Goal: Task Accomplishment & Management: Complete application form

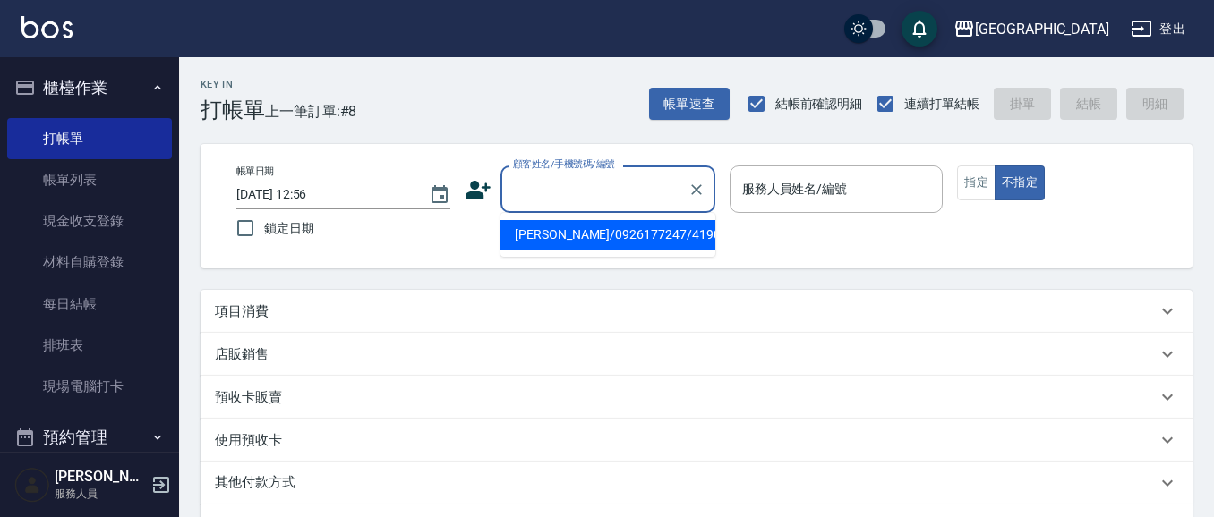
click at [585, 194] on input "顧客姓名/手機號碼/編號" at bounding box center [594, 189] width 172 height 31
type input "4513"
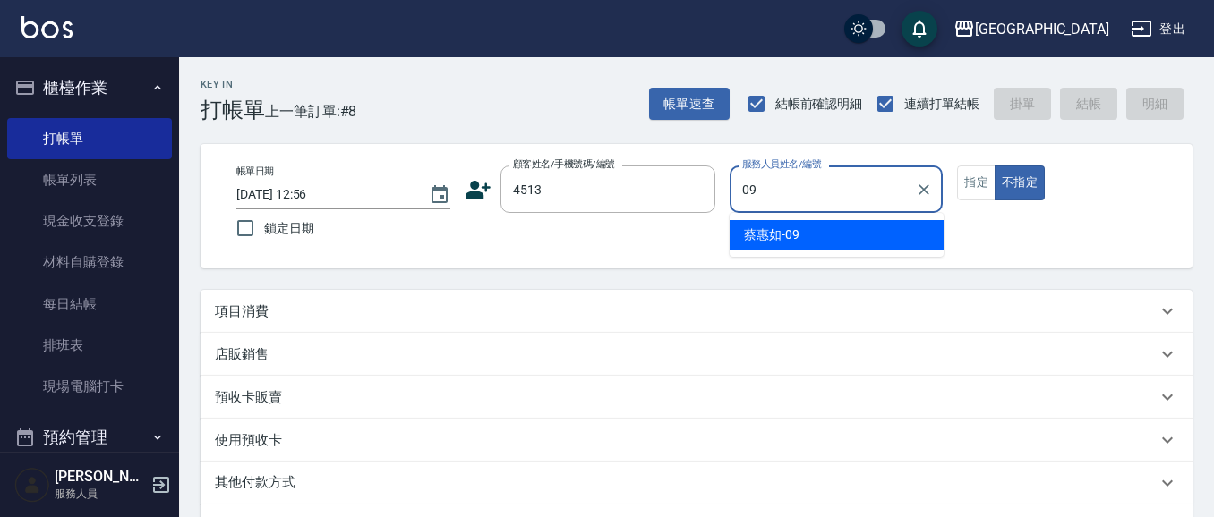
type input "[PERSON_NAME]-09"
type button "false"
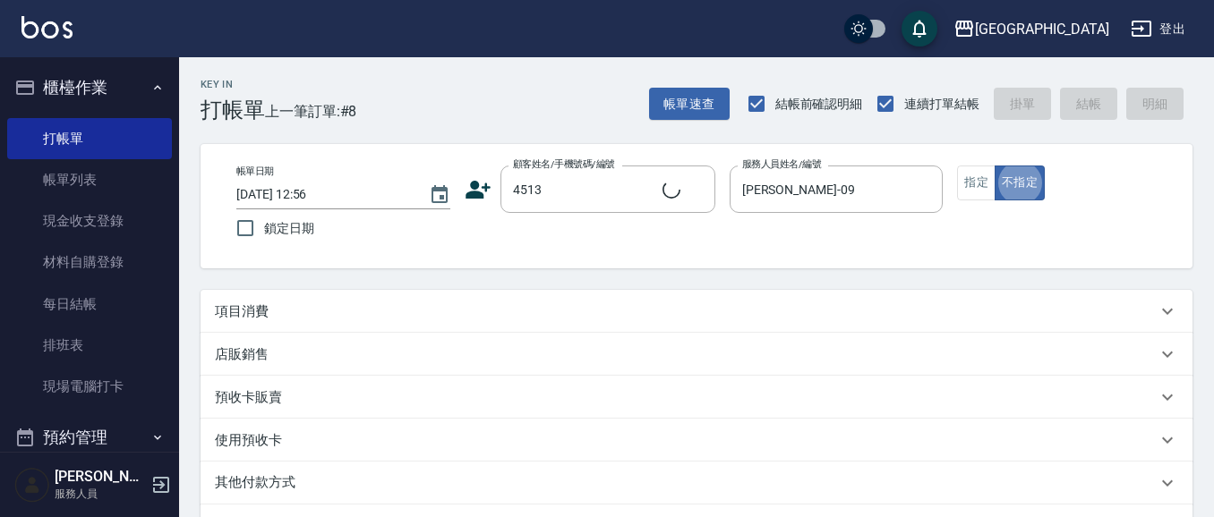
click at [994, 166] on button "不指定" at bounding box center [1019, 183] width 50 height 35
type input "[PERSON_NAME]/0988021318/4513"
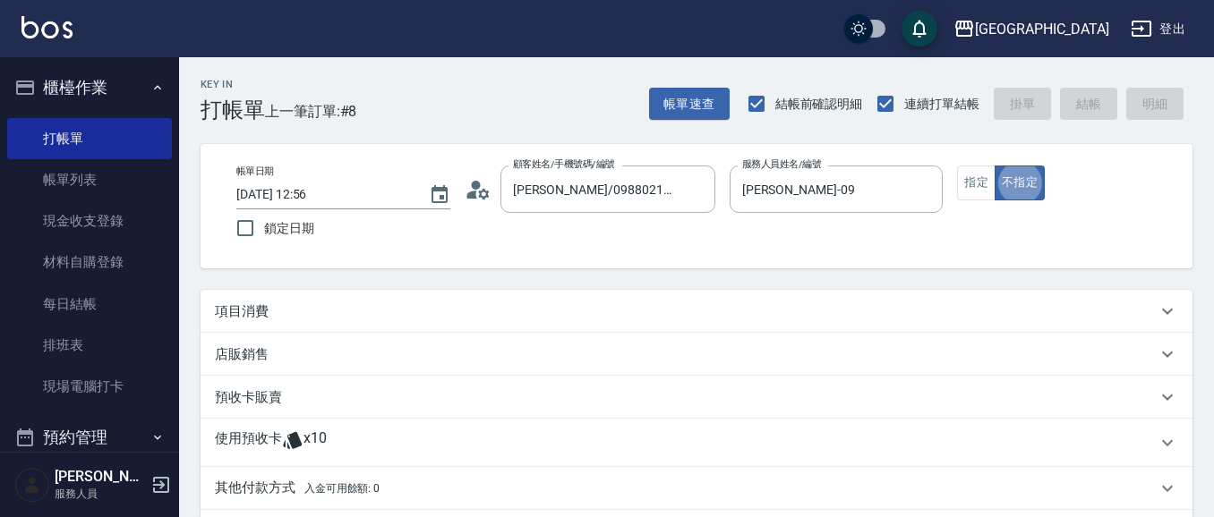
click at [994, 166] on button "不指定" at bounding box center [1019, 183] width 50 height 35
click at [314, 324] on div "項目消費" at bounding box center [696, 311] width 992 height 43
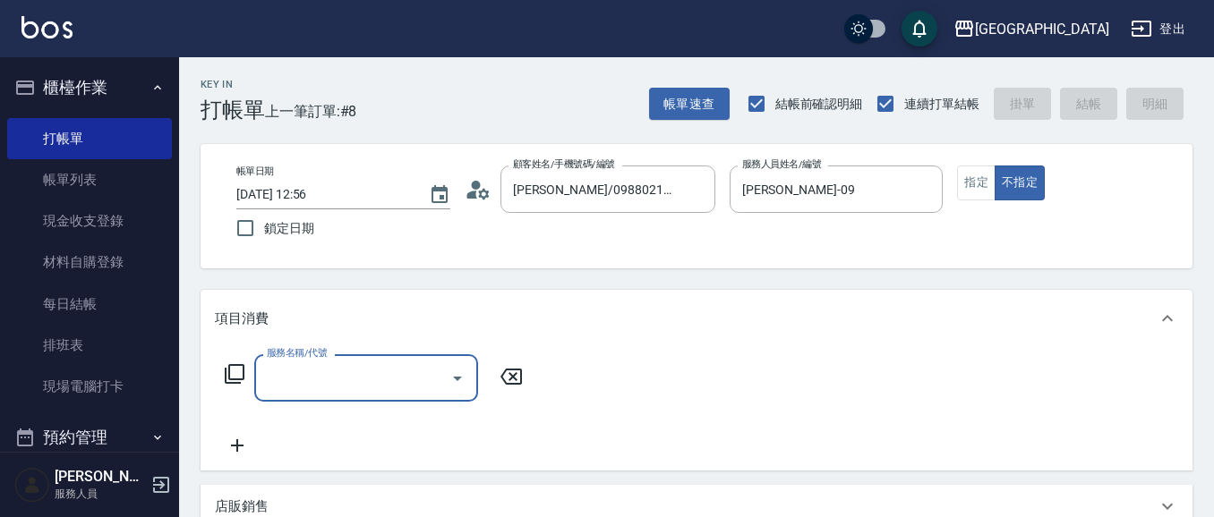
scroll to position [1, 0]
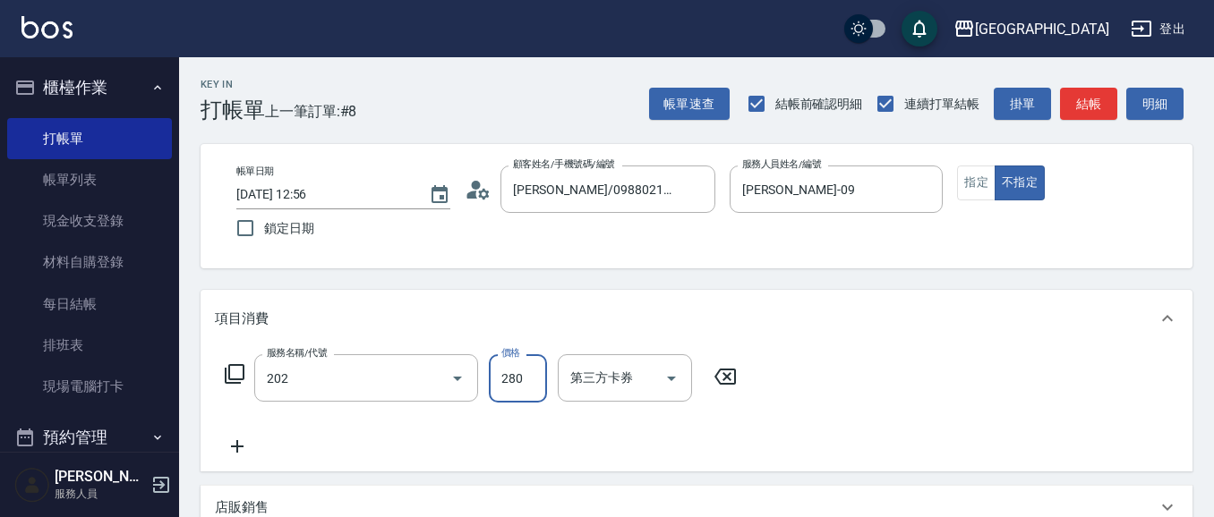
type input "洗髮[280](202)"
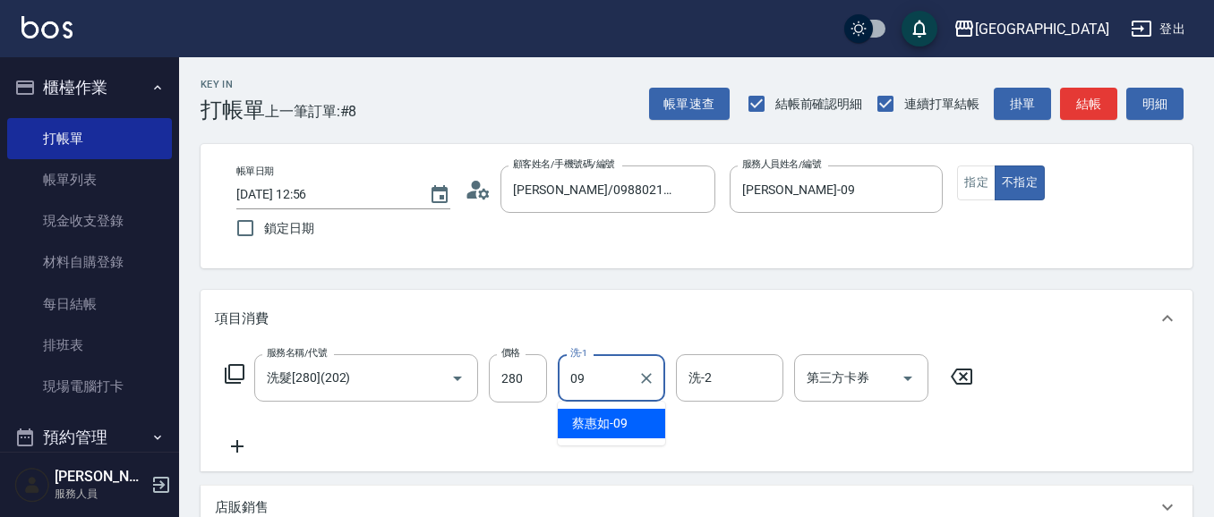
type input "[PERSON_NAME]-09"
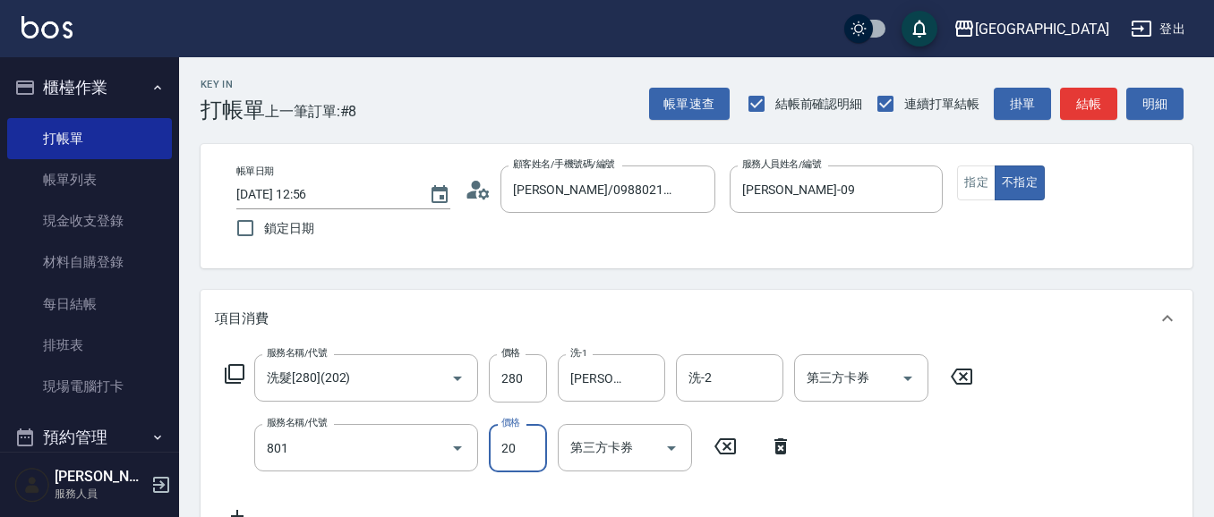
type input "潤絲(801)"
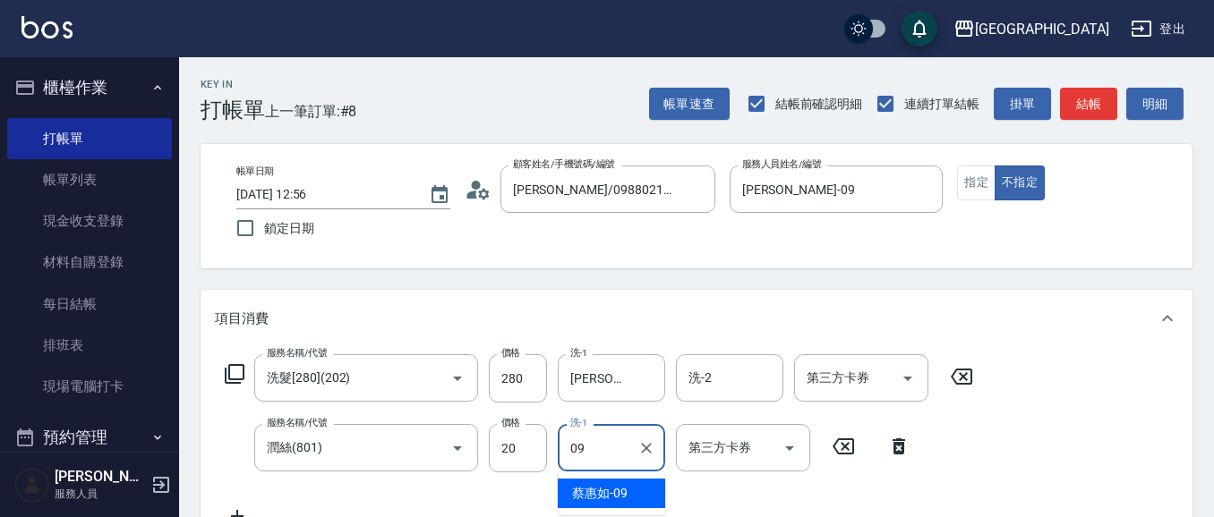
type input "[PERSON_NAME]-09"
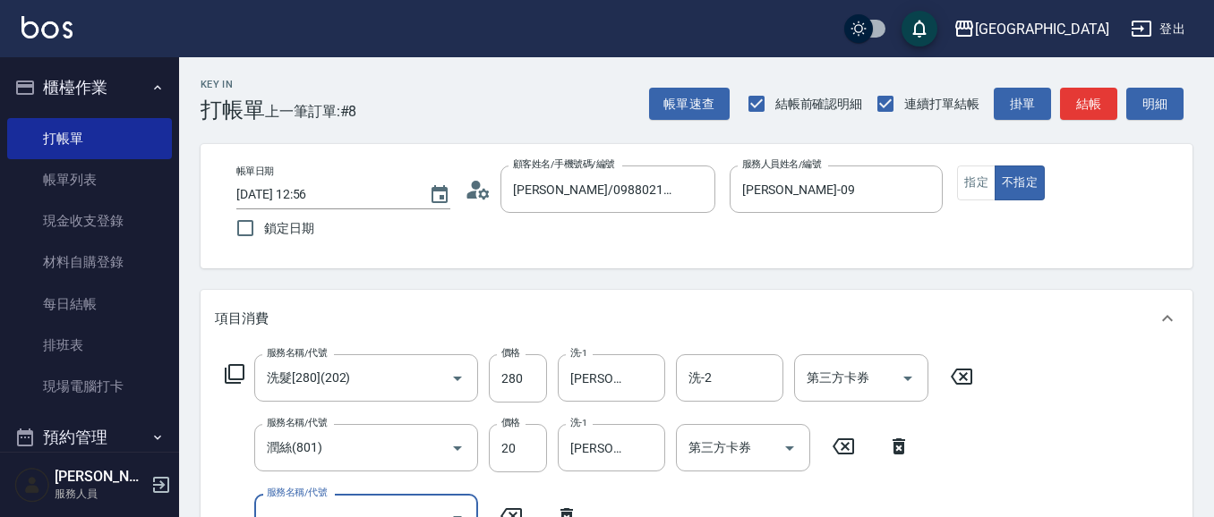
scroll to position [16, 0]
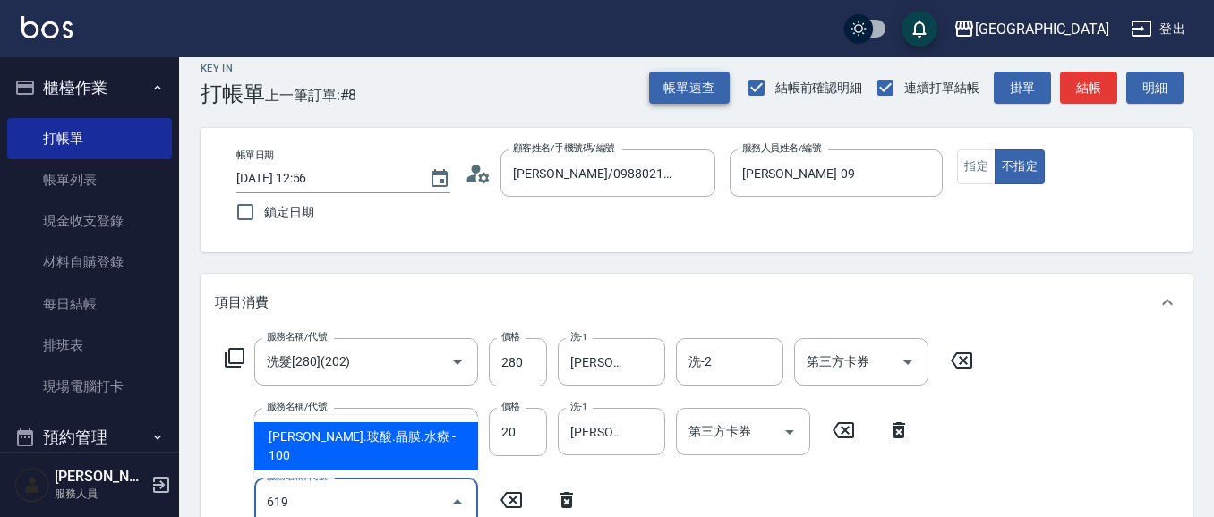
type input "619"
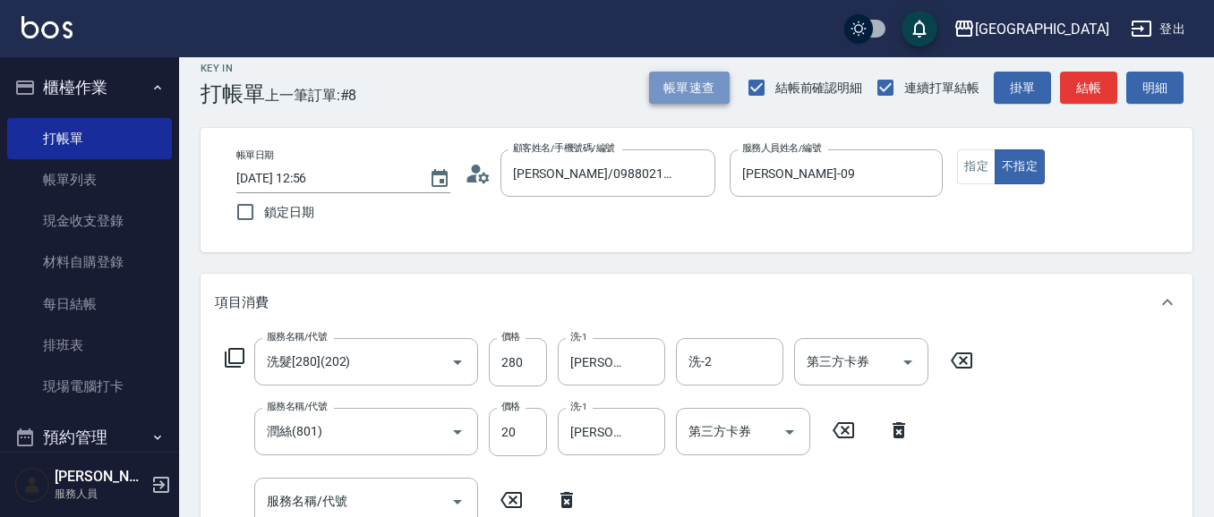
click at [706, 85] on button "帳單速查" at bounding box center [689, 88] width 81 height 33
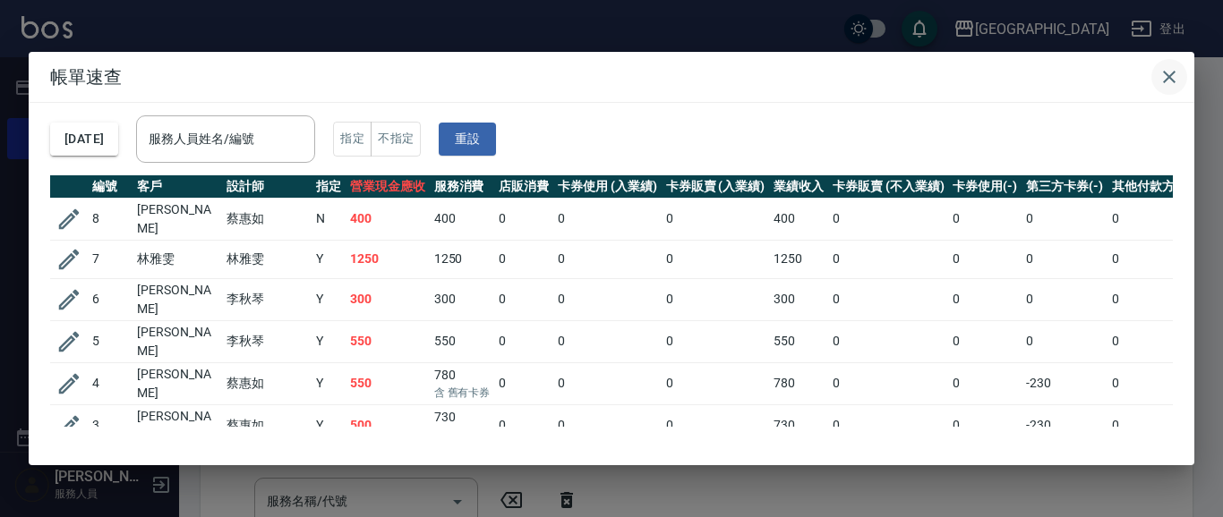
click at [1164, 80] on icon "button" at bounding box center [1168, 76] width 21 height 21
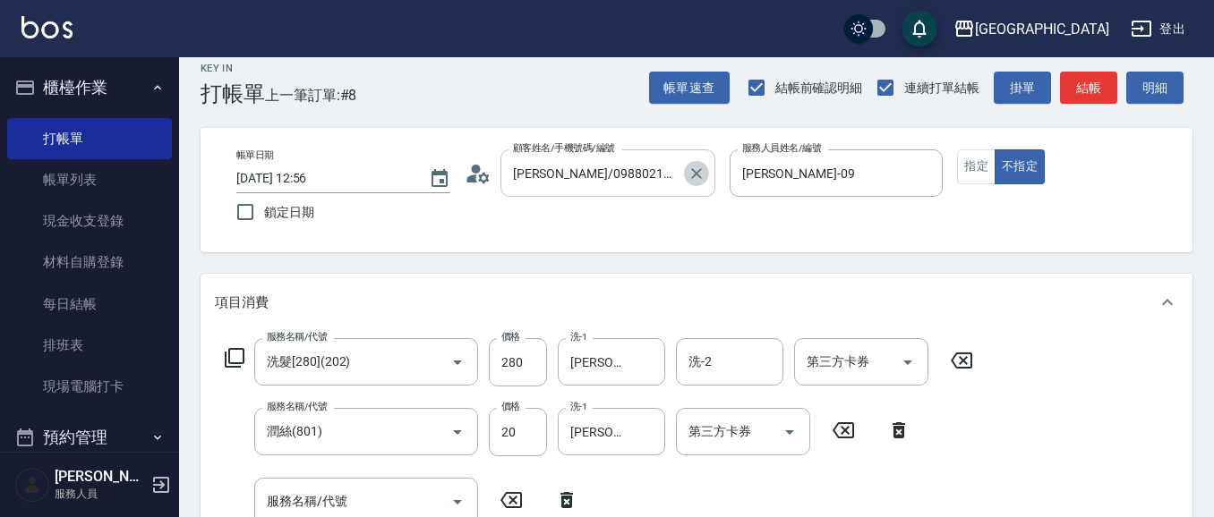
drag, startPoint x: 692, startPoint y: 173, endPoint x: 668, endPoint y: 186, distance: 27.6
click at [691, 173] on icon "Clear" at bounding box center [696, 174] width 18 height 18
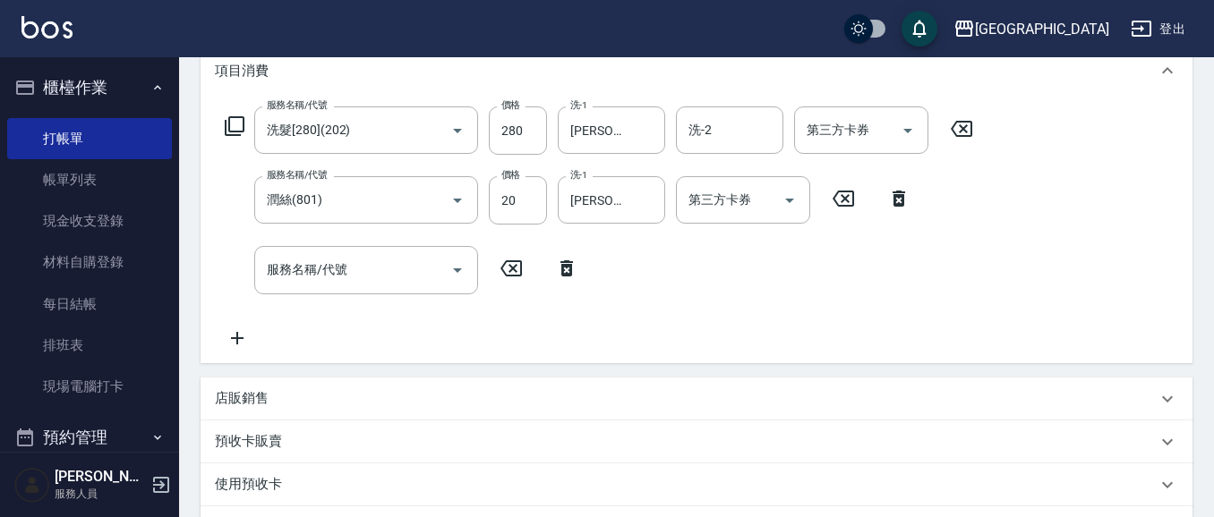
scroll to position [249, 0]
click at [567, 274] on icon at bounding box center [566, 268] width 13 height 16
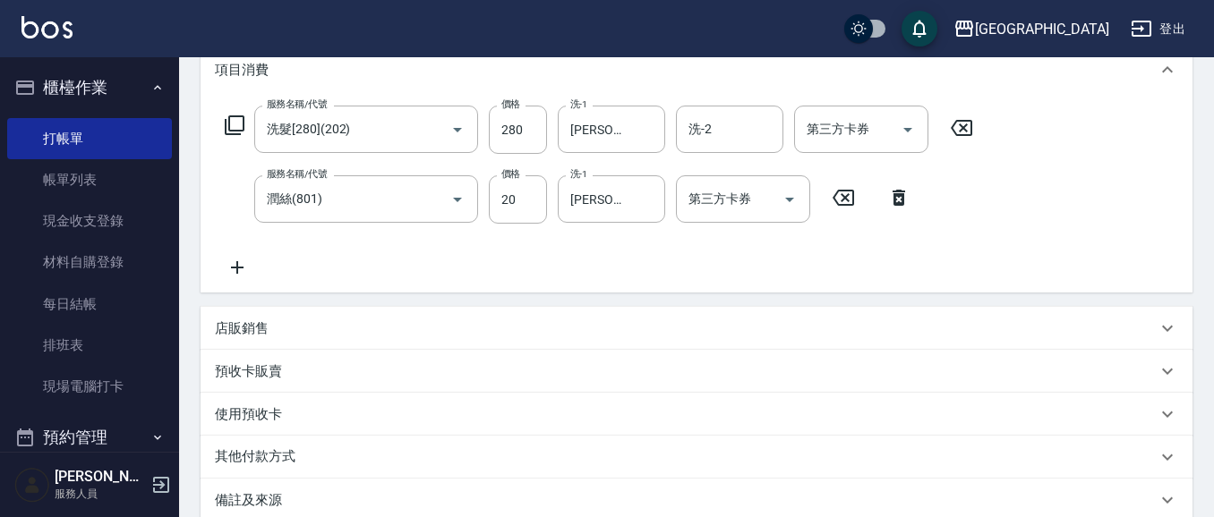
drag, startPoint x: 891, startPoint y: 197, endPoint x: 960, endPoint y: 166, distance: 75.3
click at [898, 195] on icon at bounding box center [898, 197] width 45 height 21
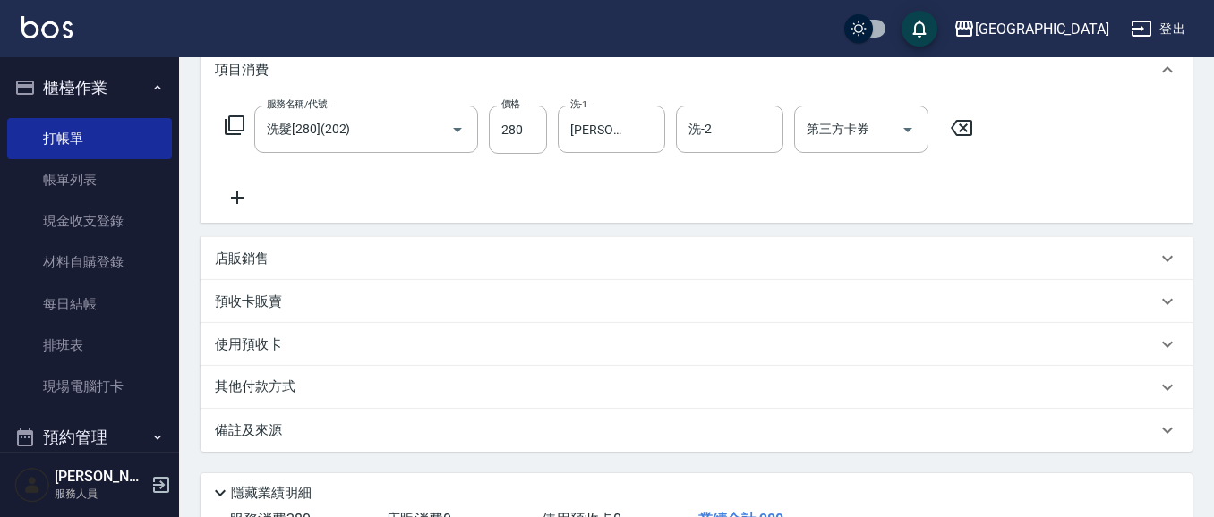
click at [961, 128] on icon at bounding box center [961, 127] width 45 height 21
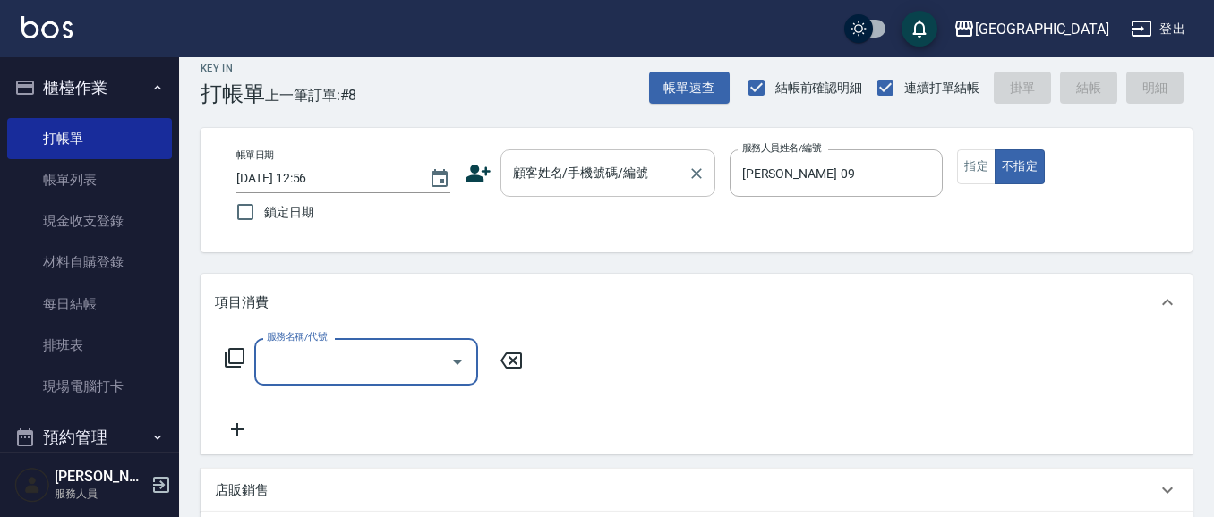
scroll to position [16, 0]
click at [602, 182] on input "顧客姓名/手機號碼/編號" at bounding box center [594, 173] width 172 height 31
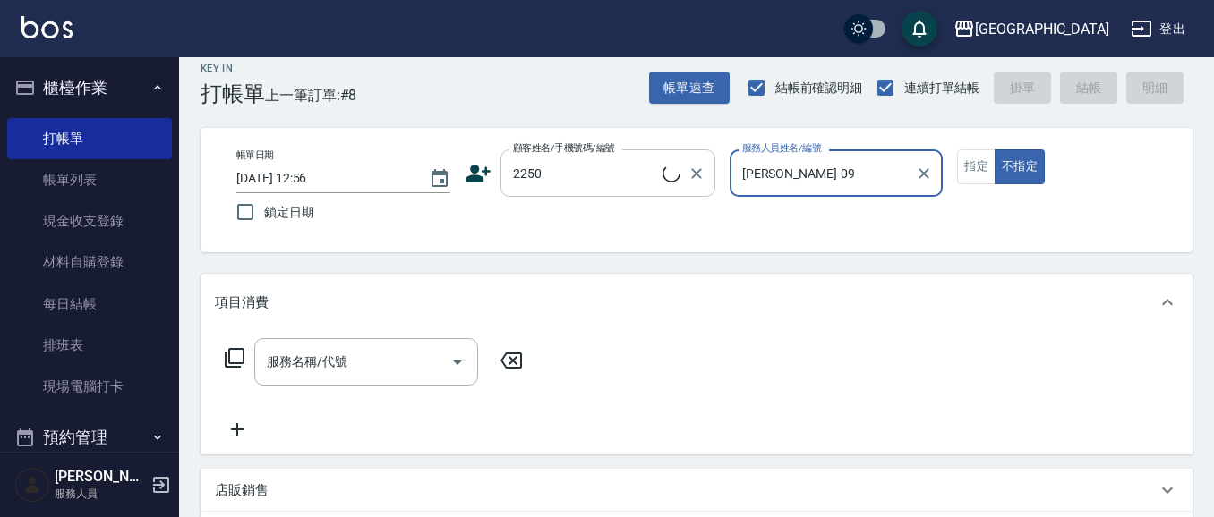
type input "[PERSON_NAME]媗/0911843052/2250"
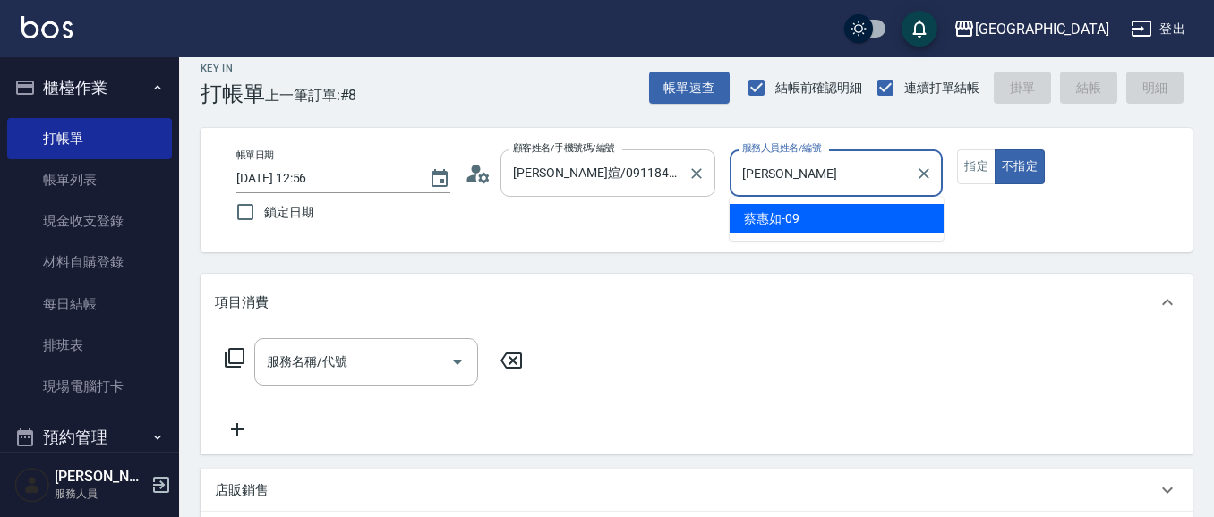
type input "蔡"
type input "[PERSON_NAME]媗-03"
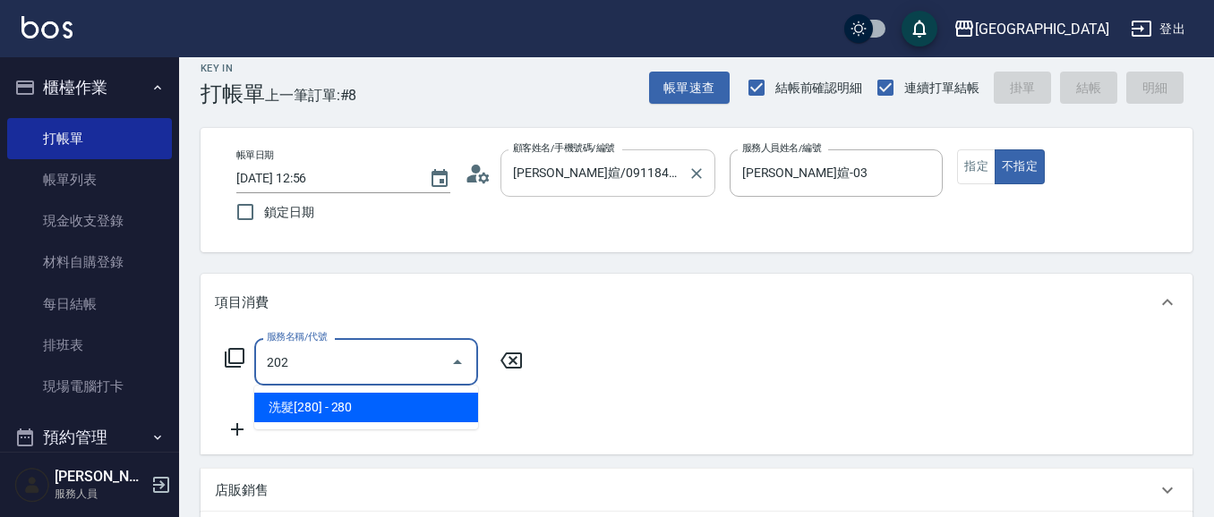
type input "洗髮[280](202)"
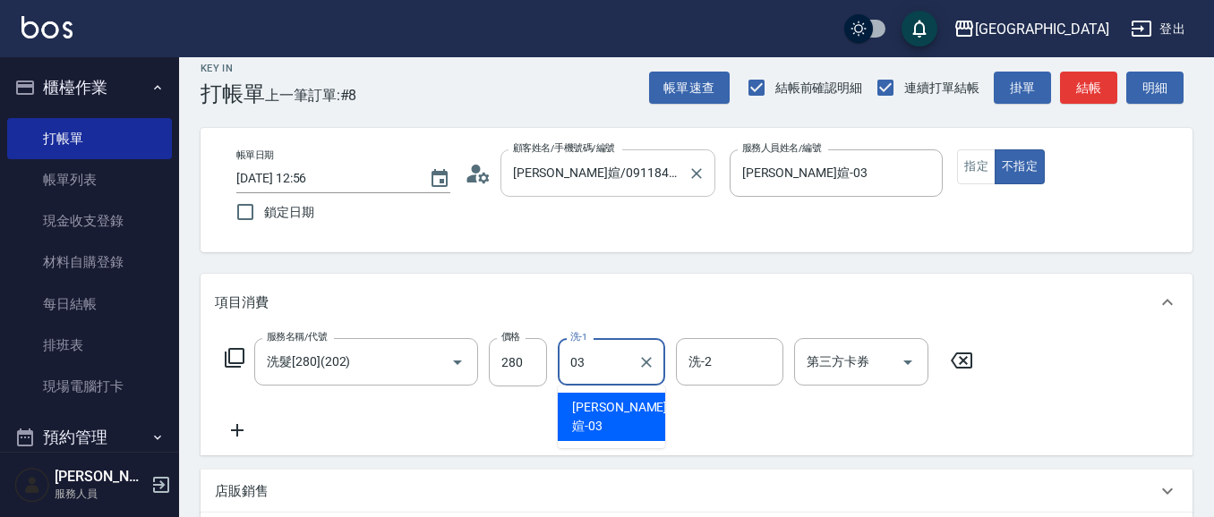
type input "[PERSON_NAME]媗-03"
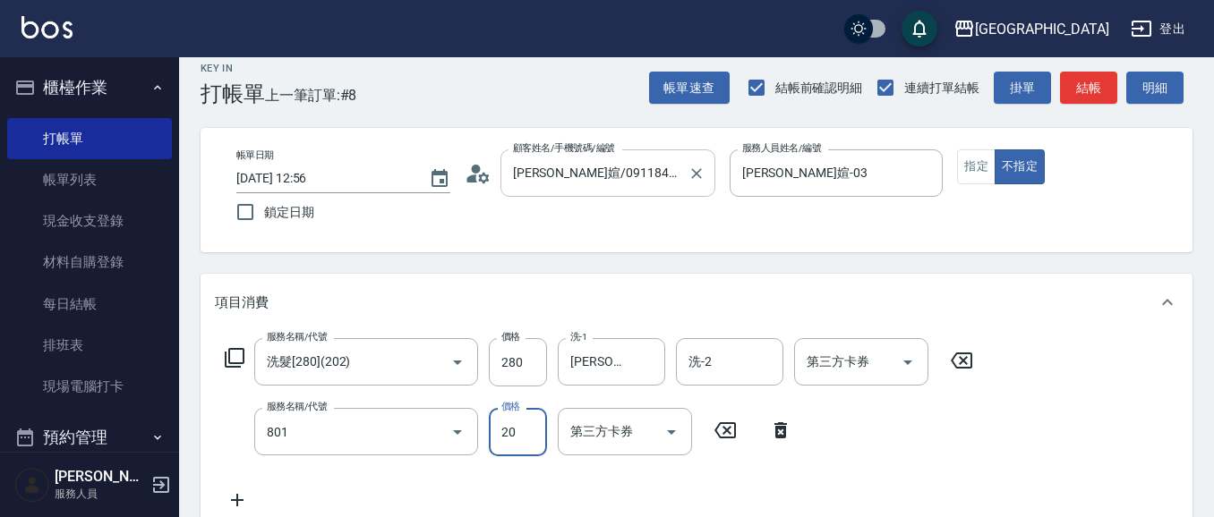
type input "潤絲(801)"
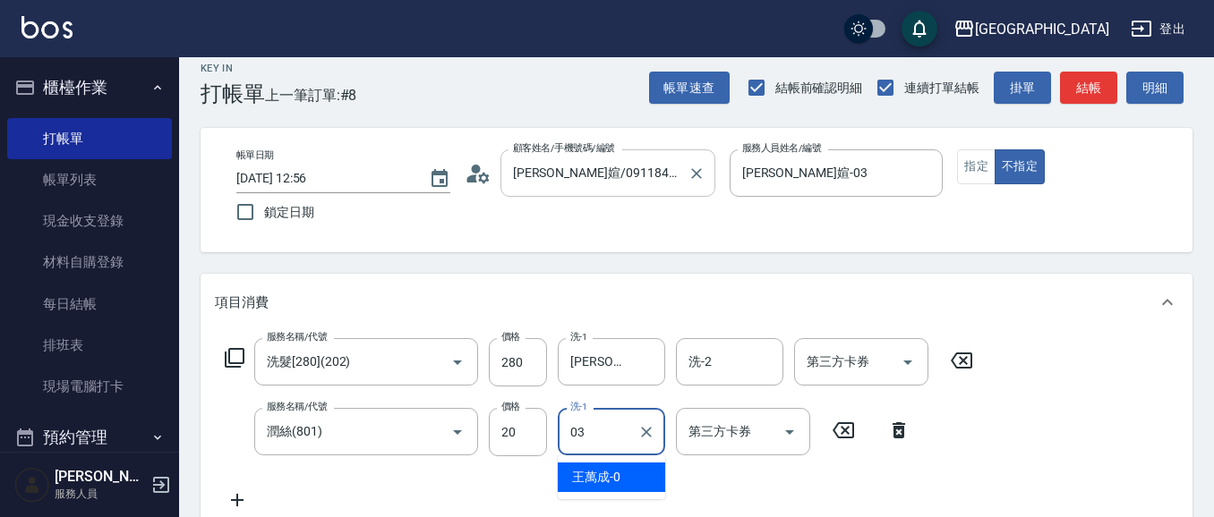
type input "[PERSON_NAME]媗-03"
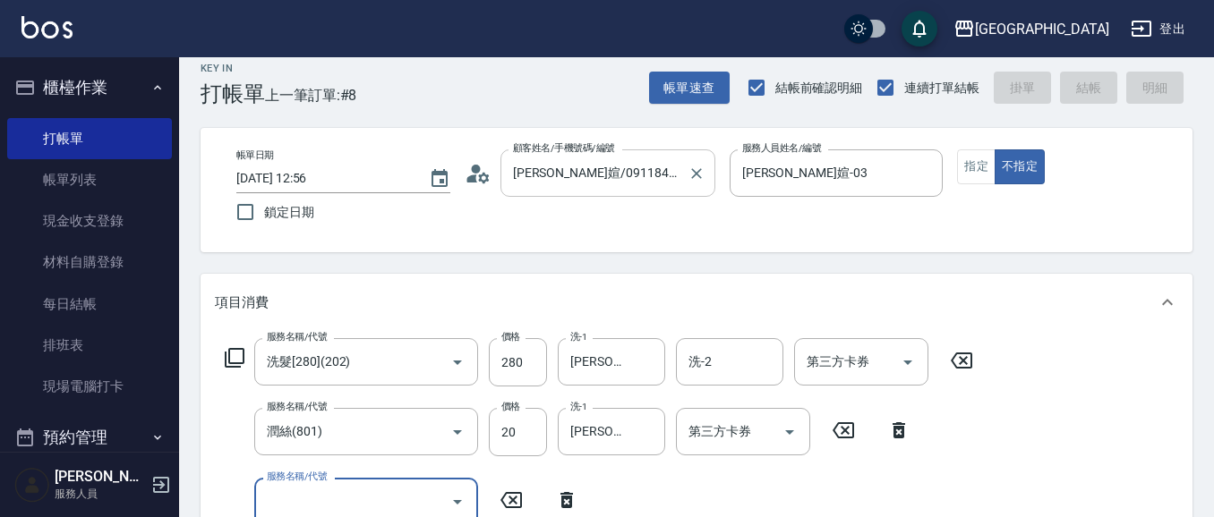
type input "[DATE] 15:59"
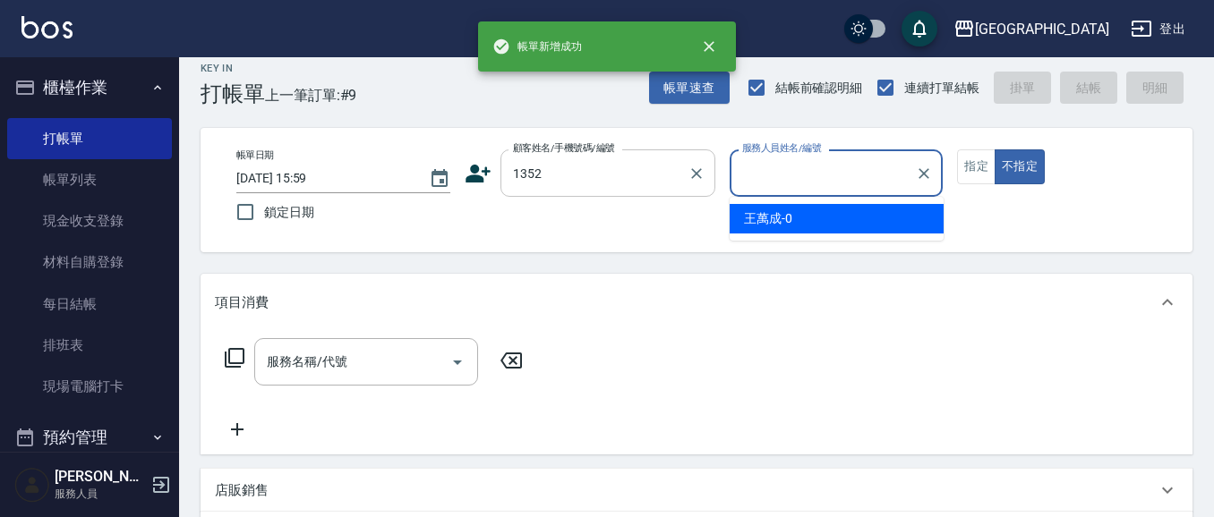
type input "1352"
type input "[PERSON_NAME]-01"
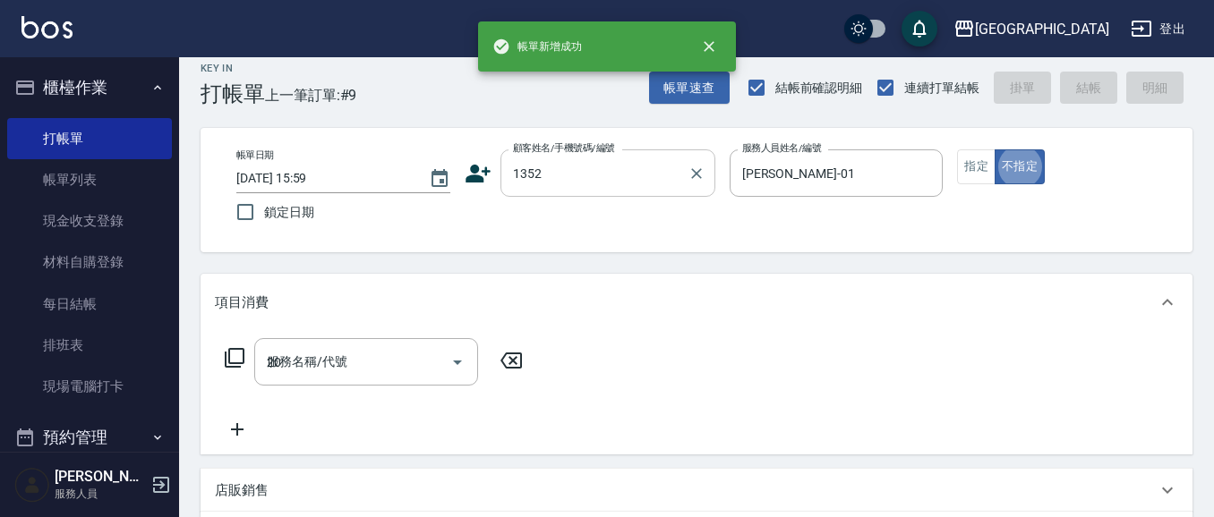
type input "202"
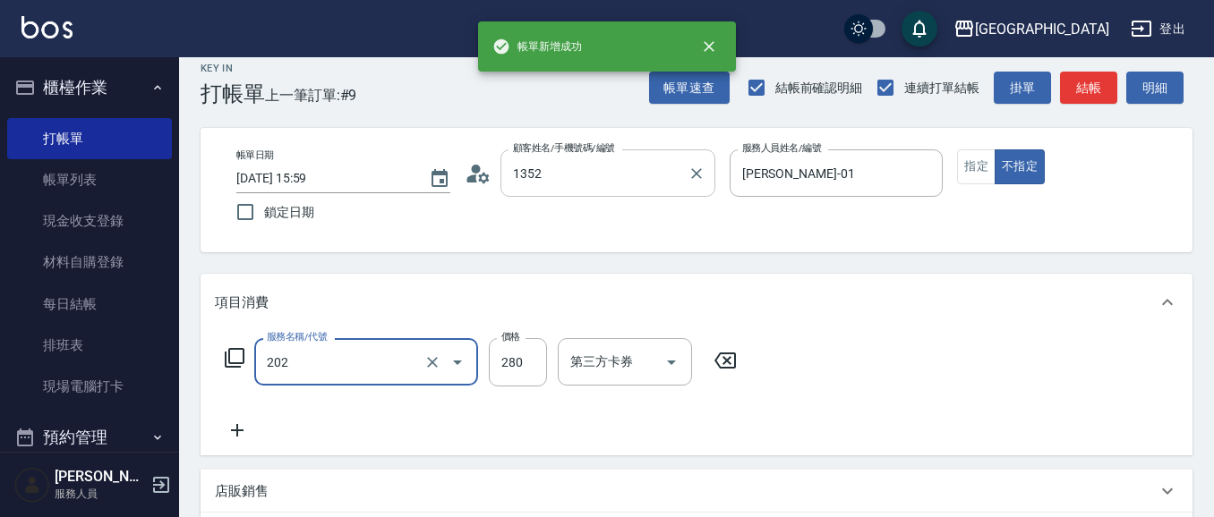
type input "林雅雯/0421/1352"
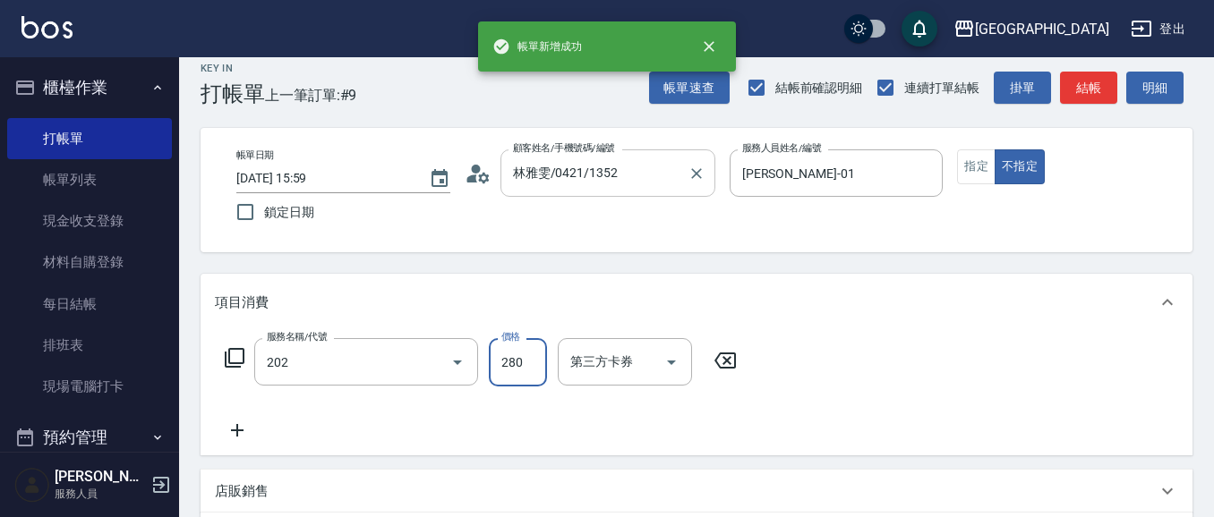
type input "洗髮[280](202)"
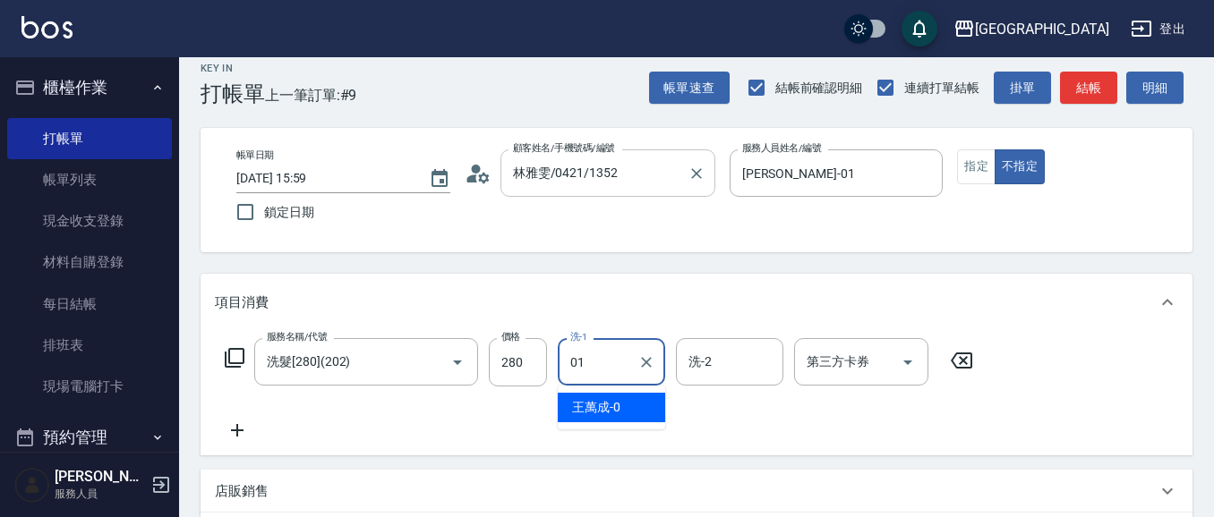
type input "[PERSON_NAME]-01"
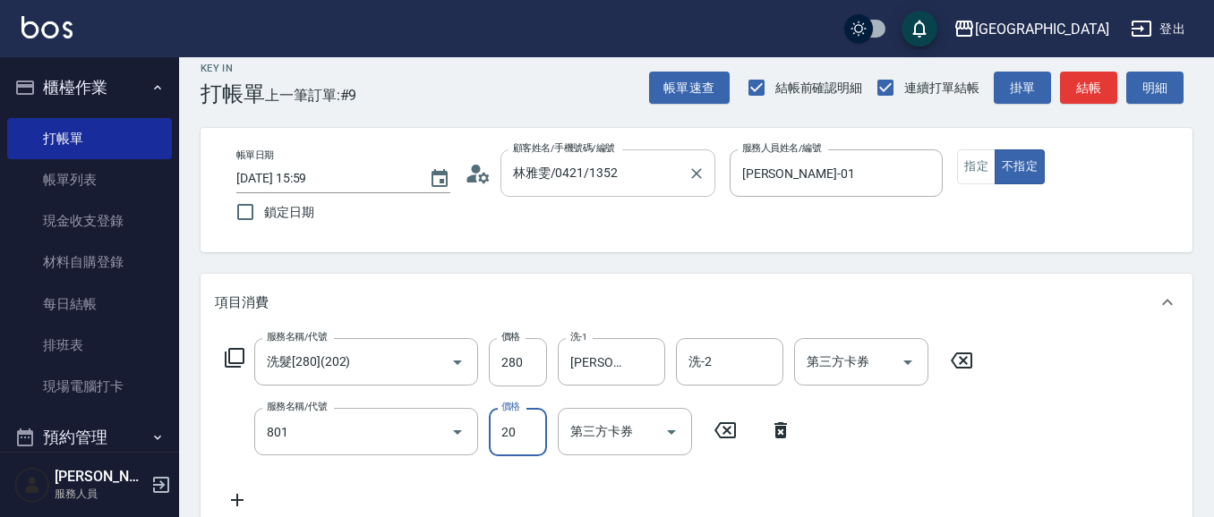
type input "潤絲(801)"
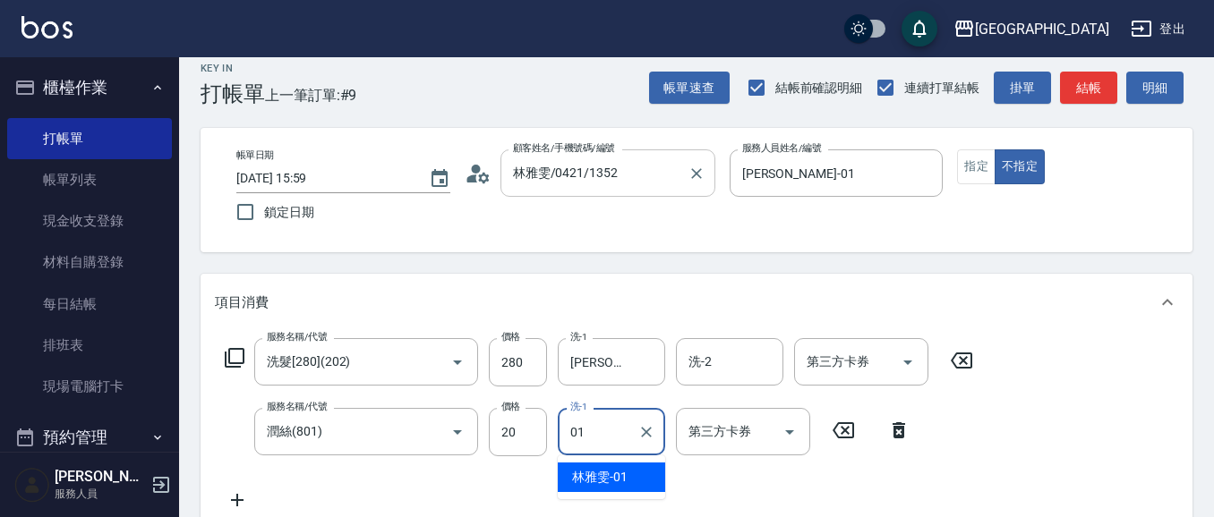
type input "[PERSON_NAME]-01"
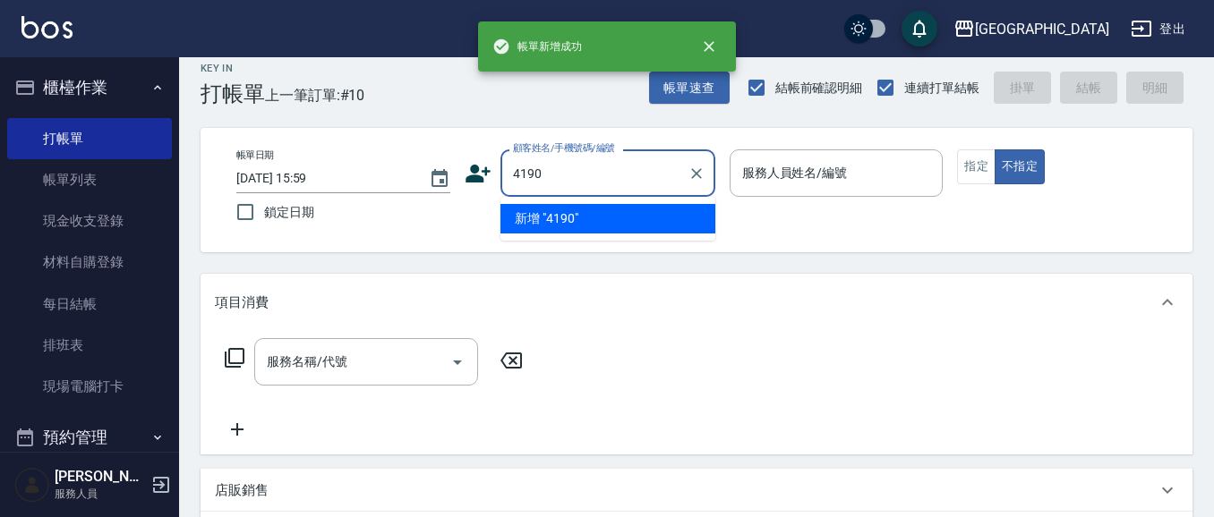
type input "4190"
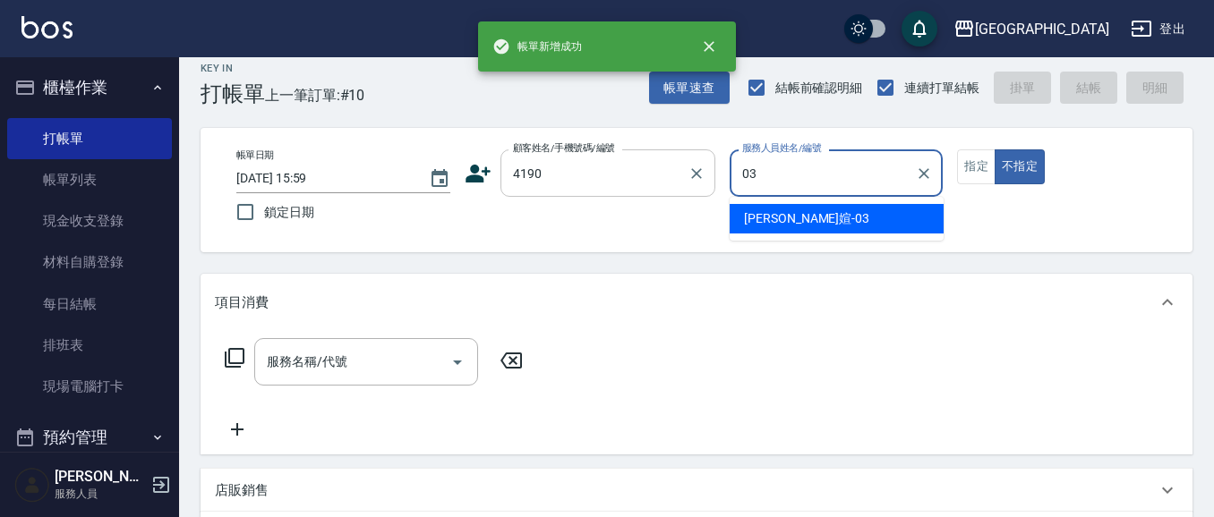
type input "[PERSON_NAME]媗-03"
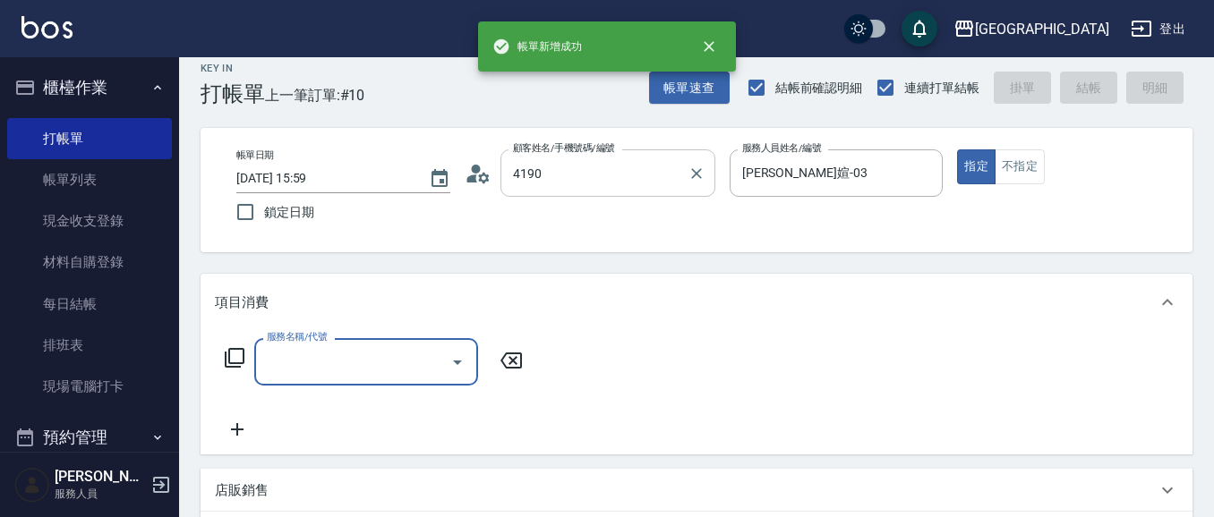
type input "[PERSON_NAME]/0926177247/4190"
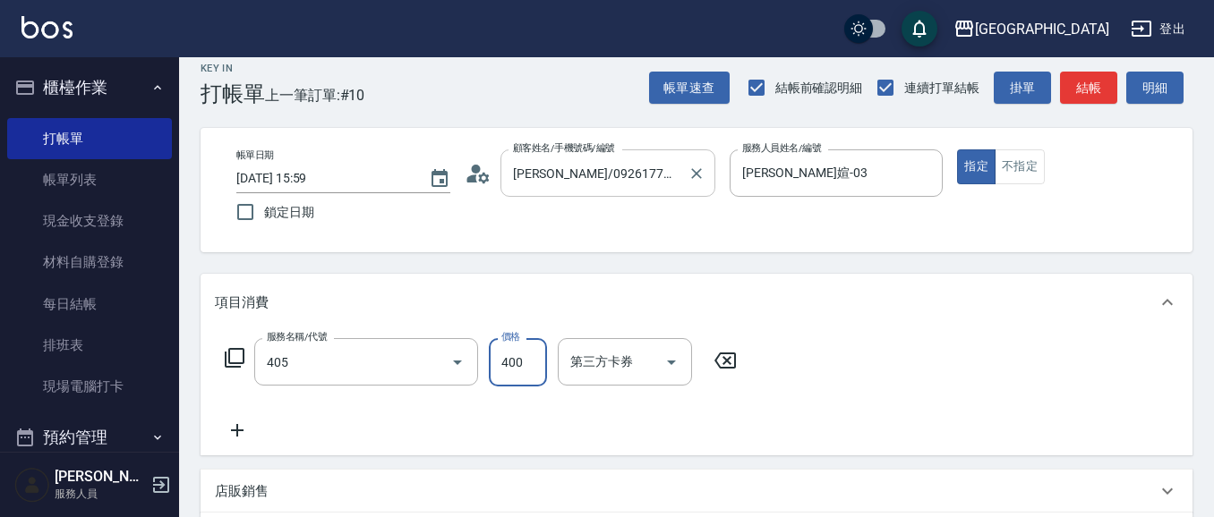
type input "剪髮(400)(405)"
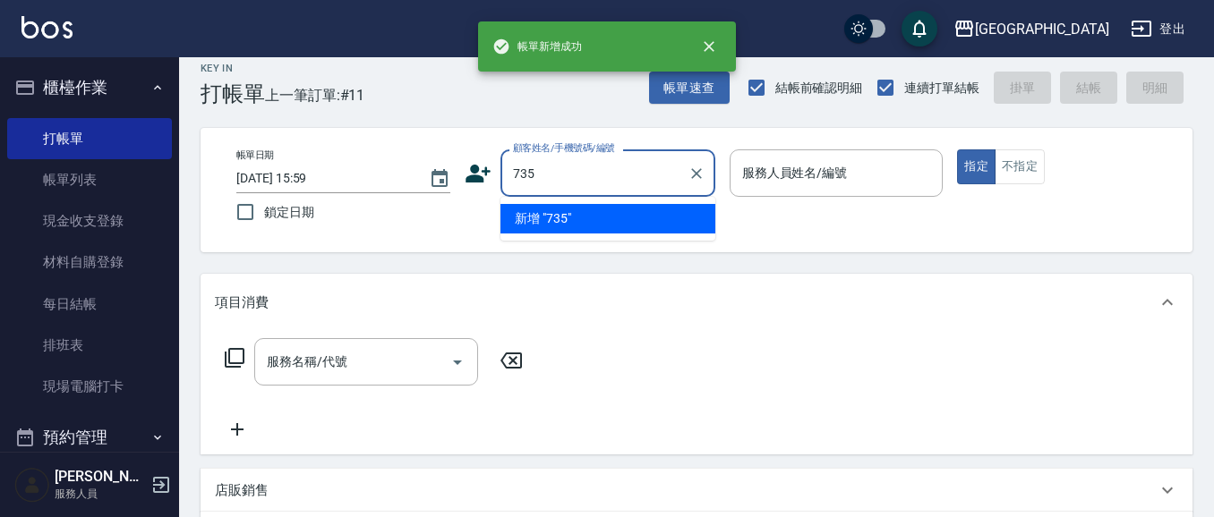
type input "735"
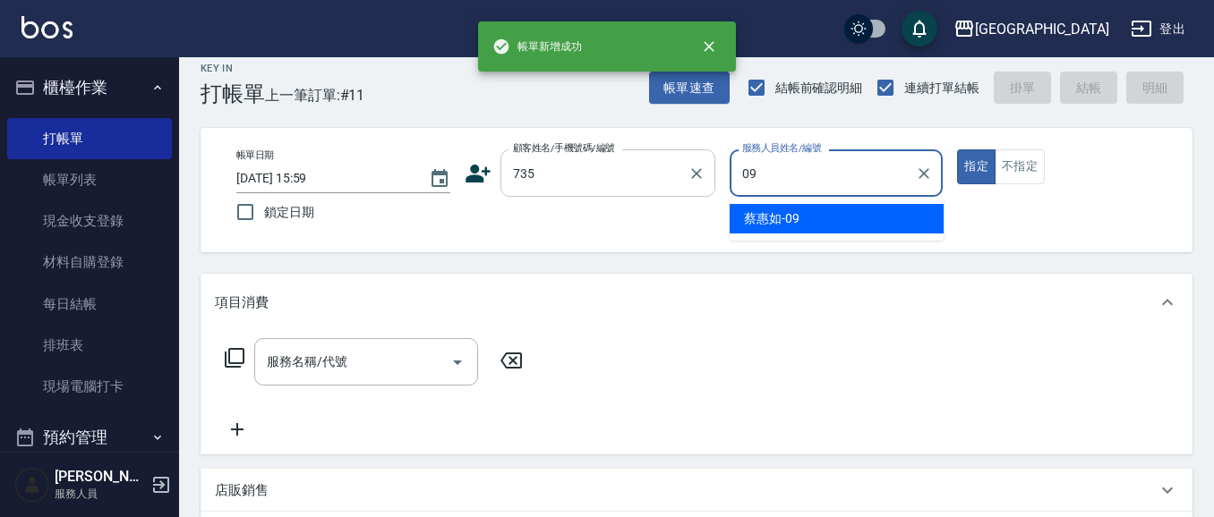
type input "[PERSON_NAME]-09"
type button "true"
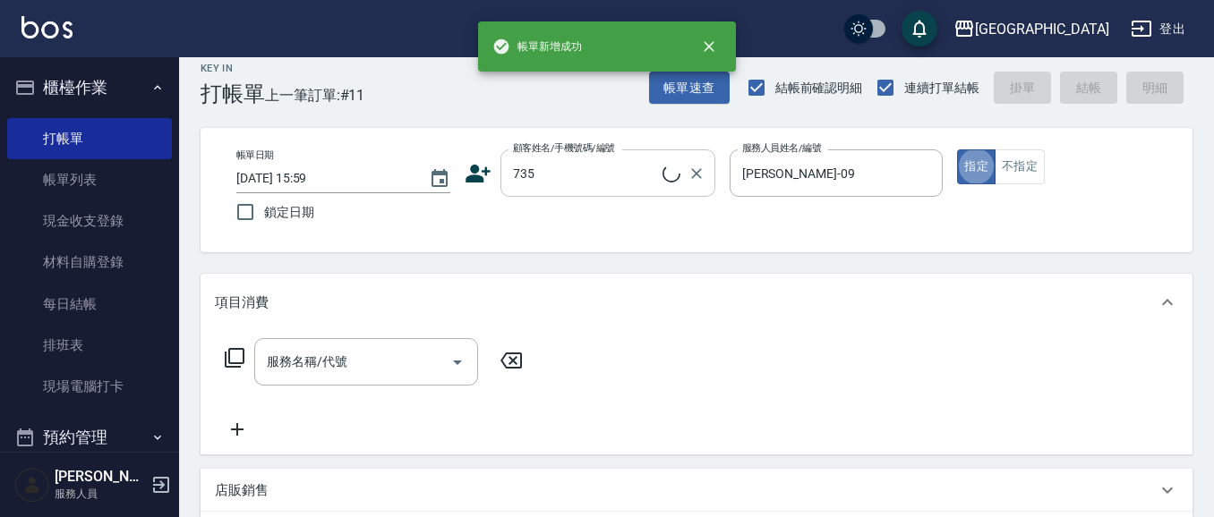
type input "[PERSON_NAME]/ 0958338986/735"
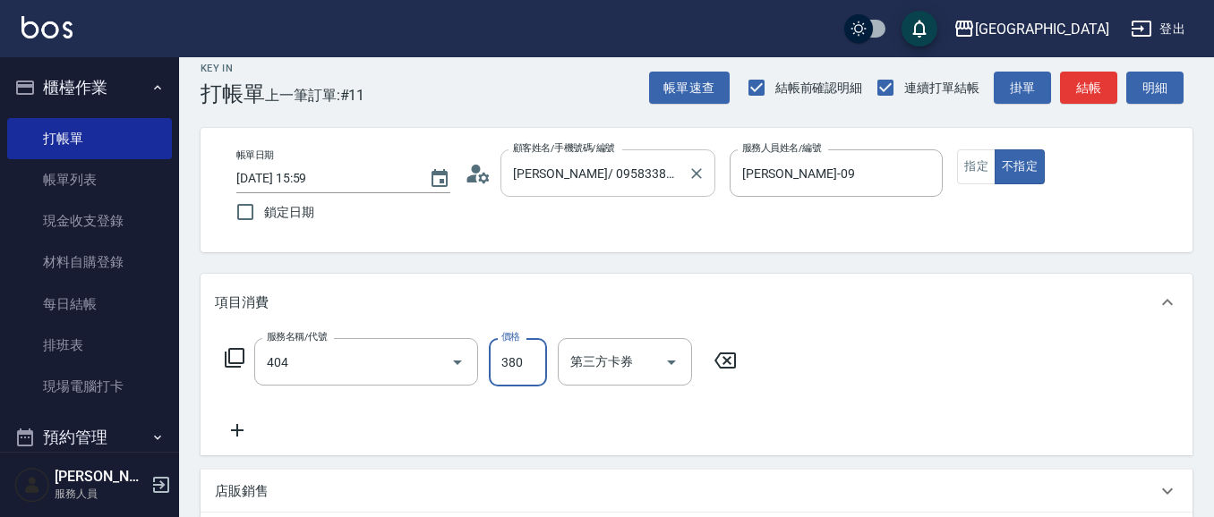
type input "剪髮(380)(404)"
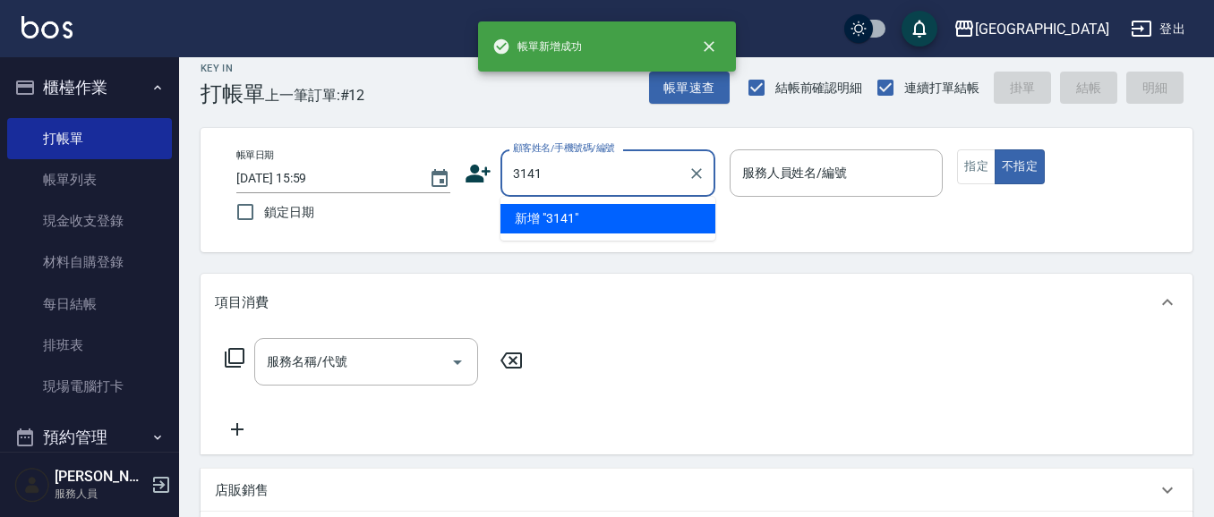
type input "3141"
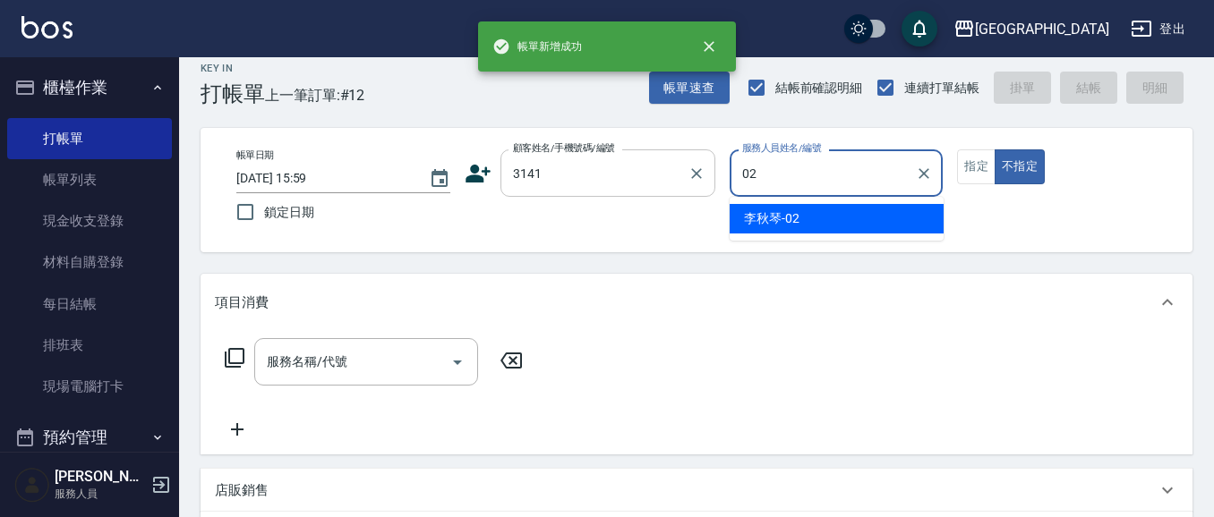
type input "[PERSON_NAME]-02"
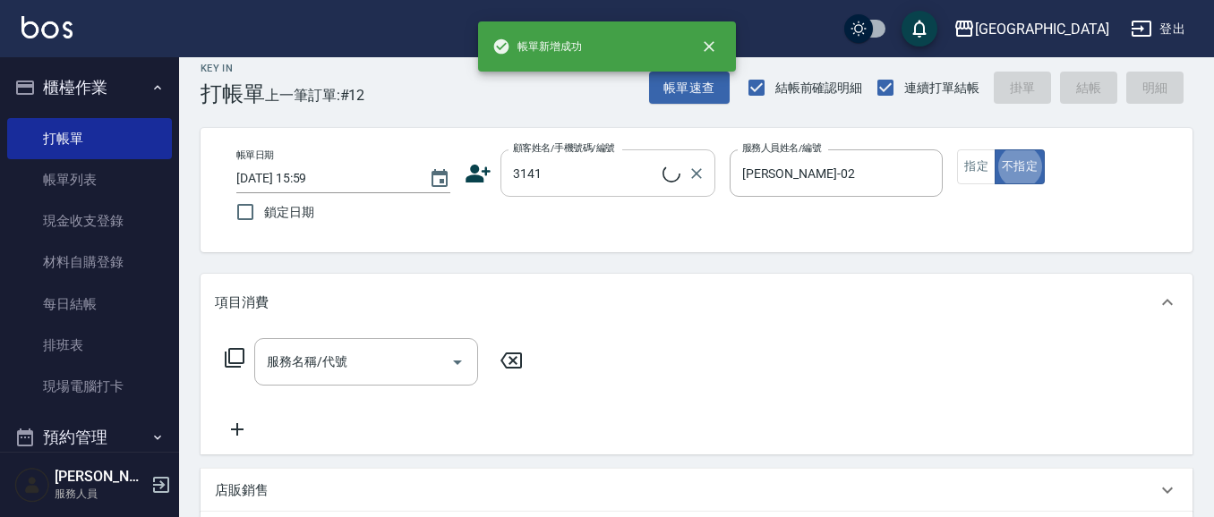
type input "[PERSON_NAME]/0986086430/3141"
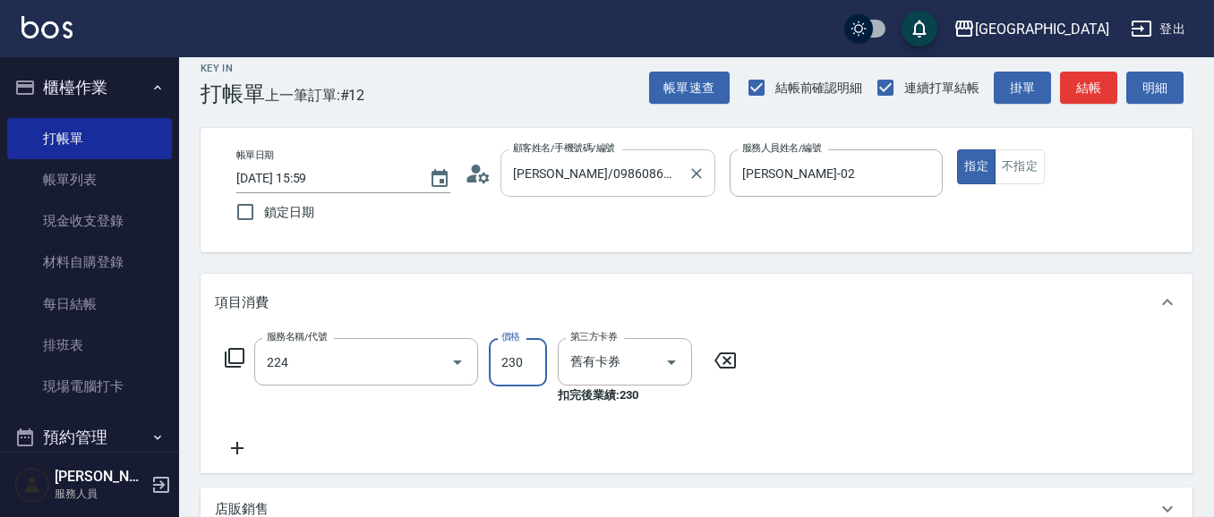
type input "洗髮(卡)230(224)"
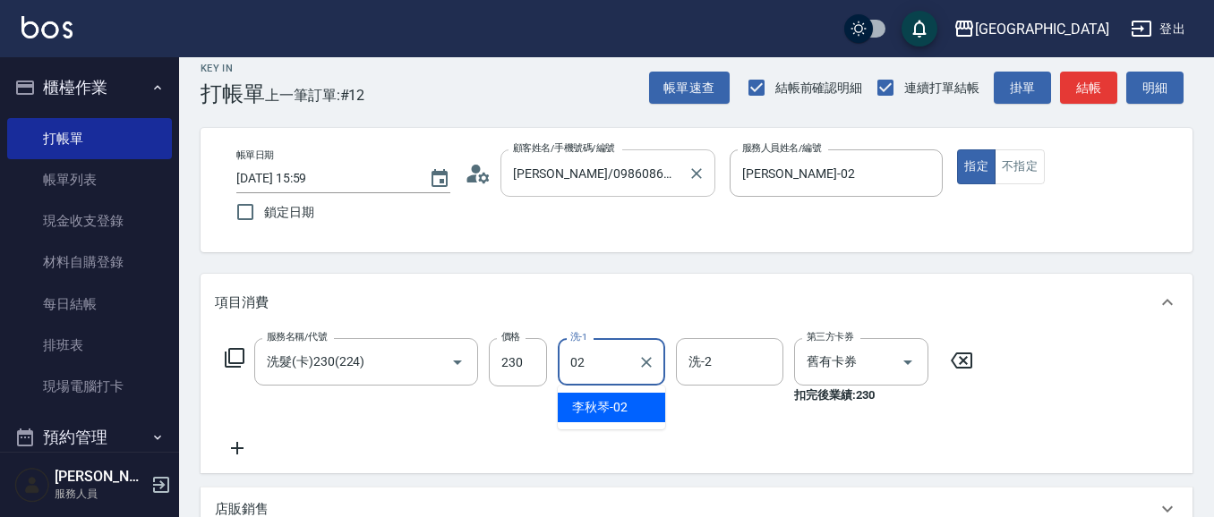
type input "[PERSON_NAME]-02"
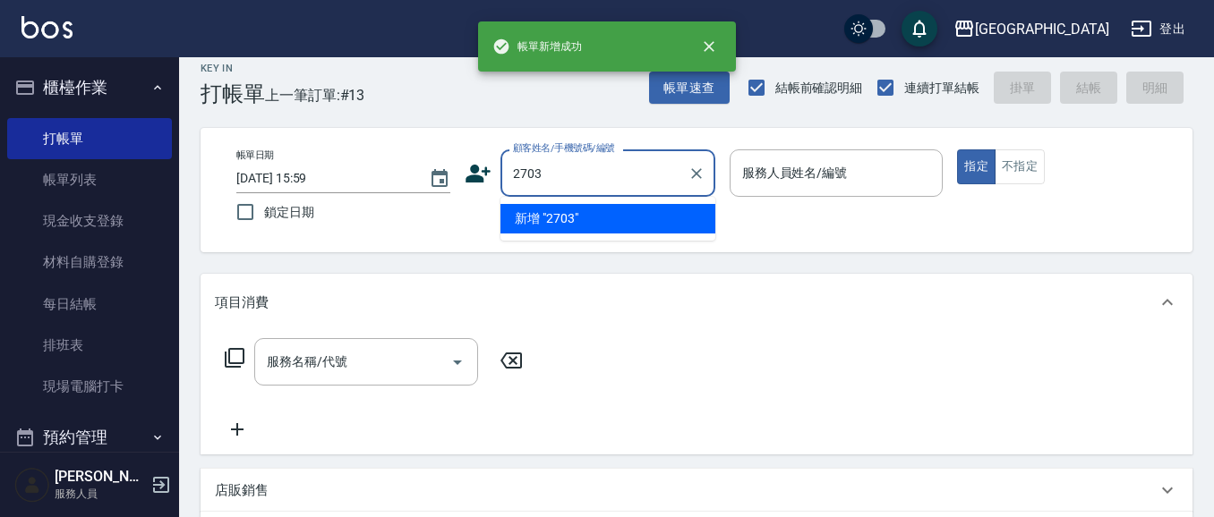
type input "2703"
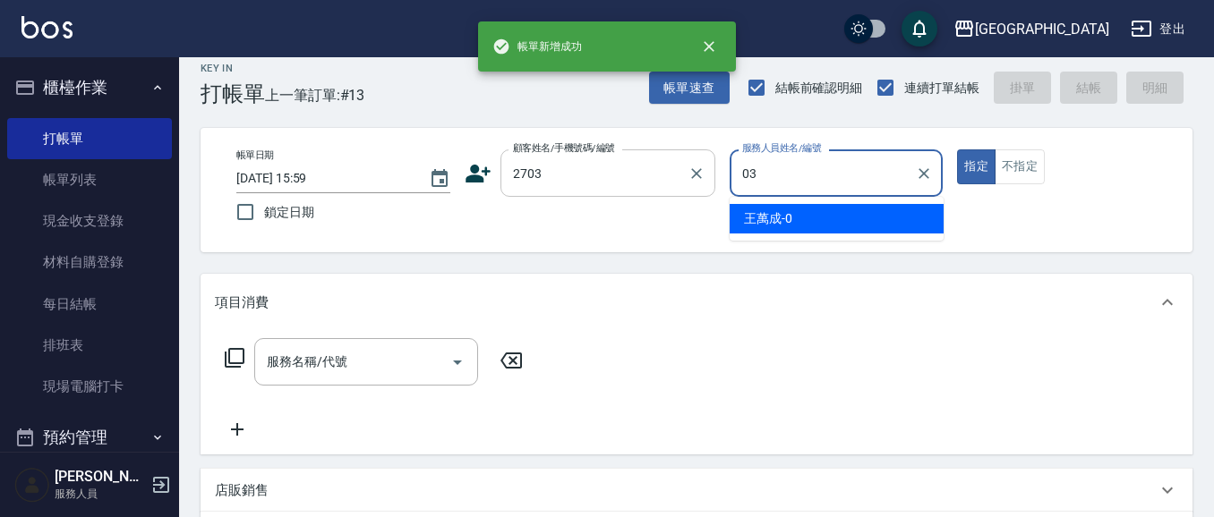
type input "[PERSON_NAME]媗-03"
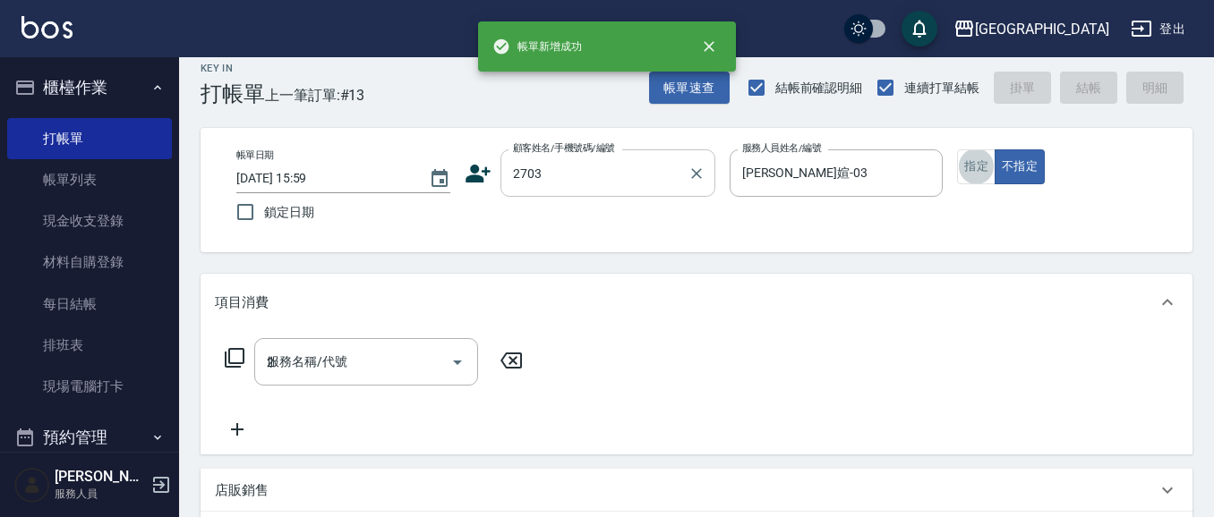
type input "22"
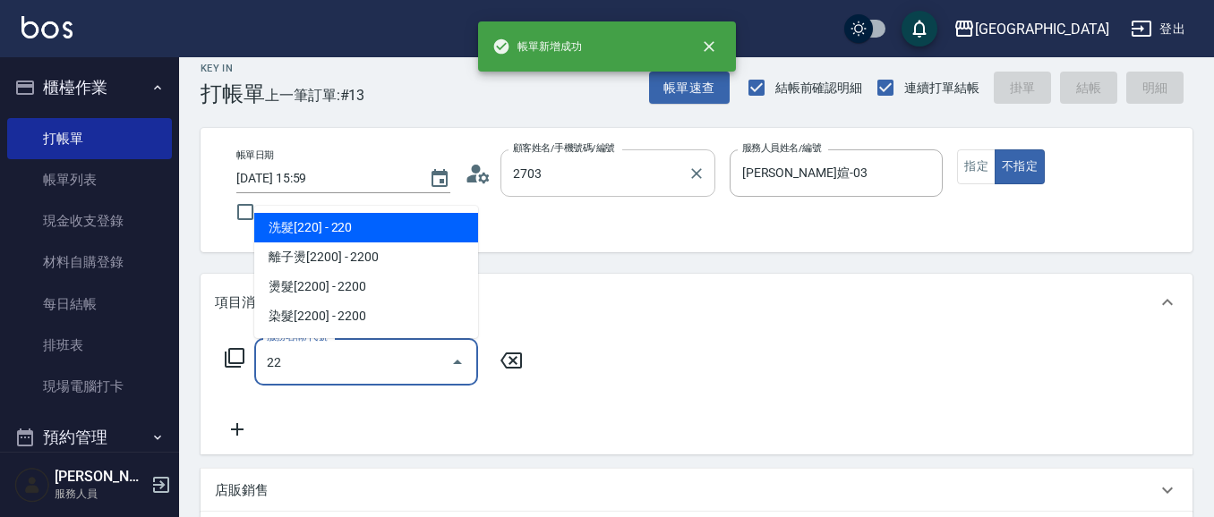
type input "[PERSON_NAME]/15624123165/2703"
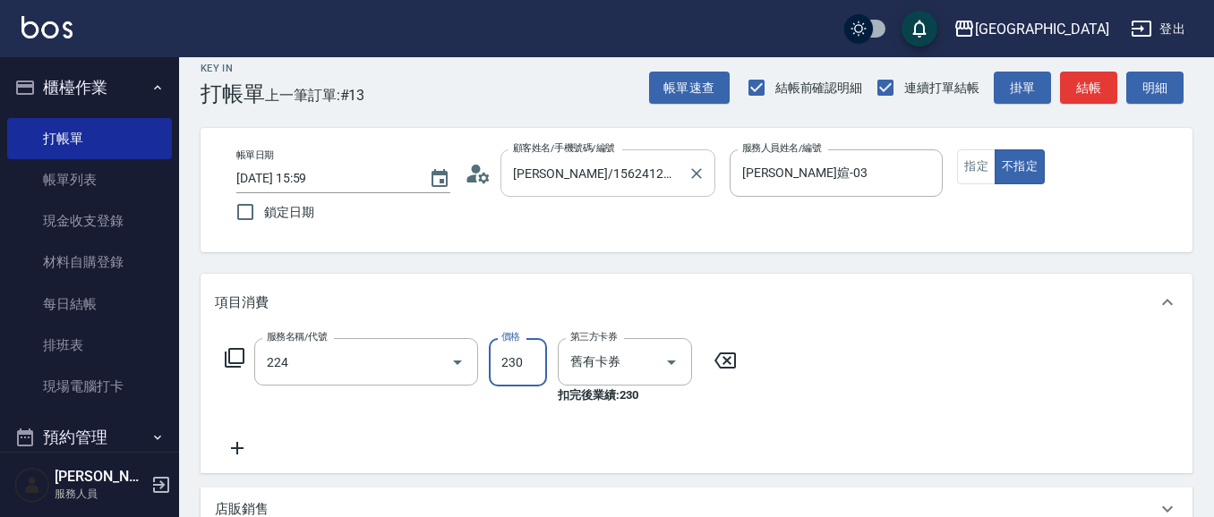
type input "洗髮(卡)230(224)"
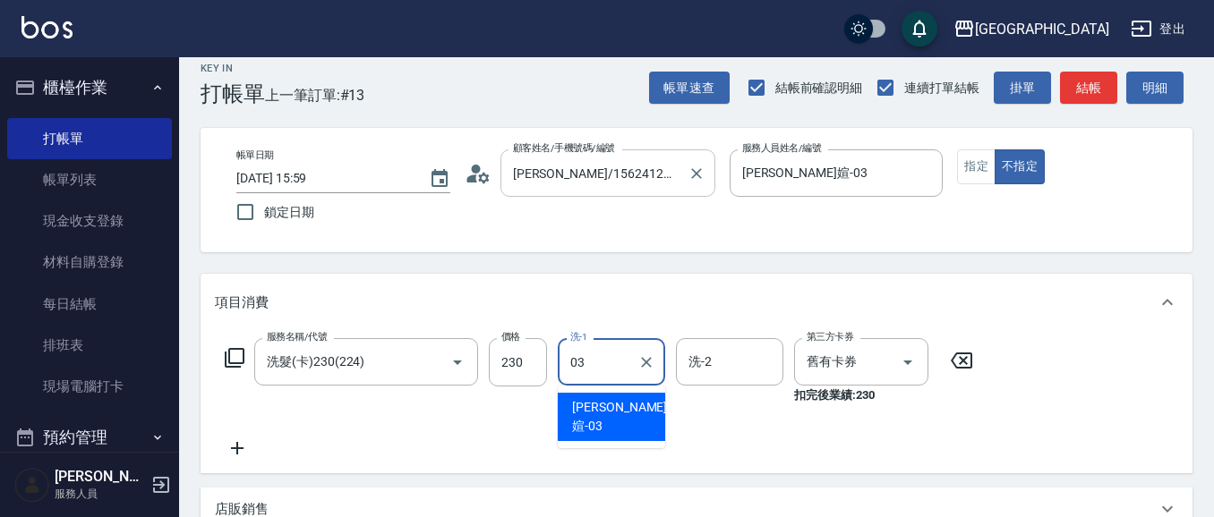
type input "[PERSON_NAME]媗-03"
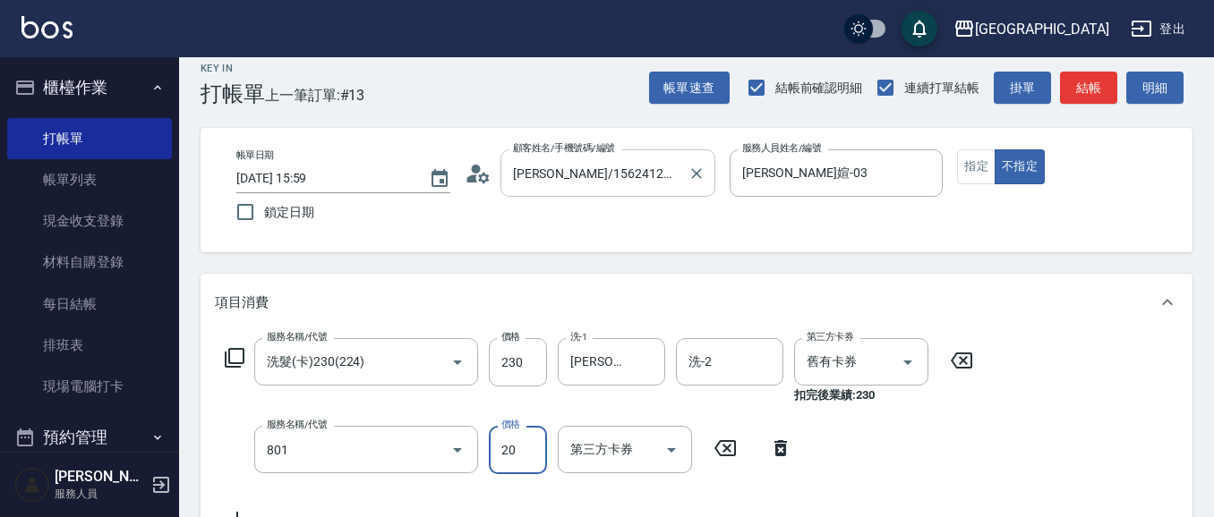
type input "潤絲(801)"
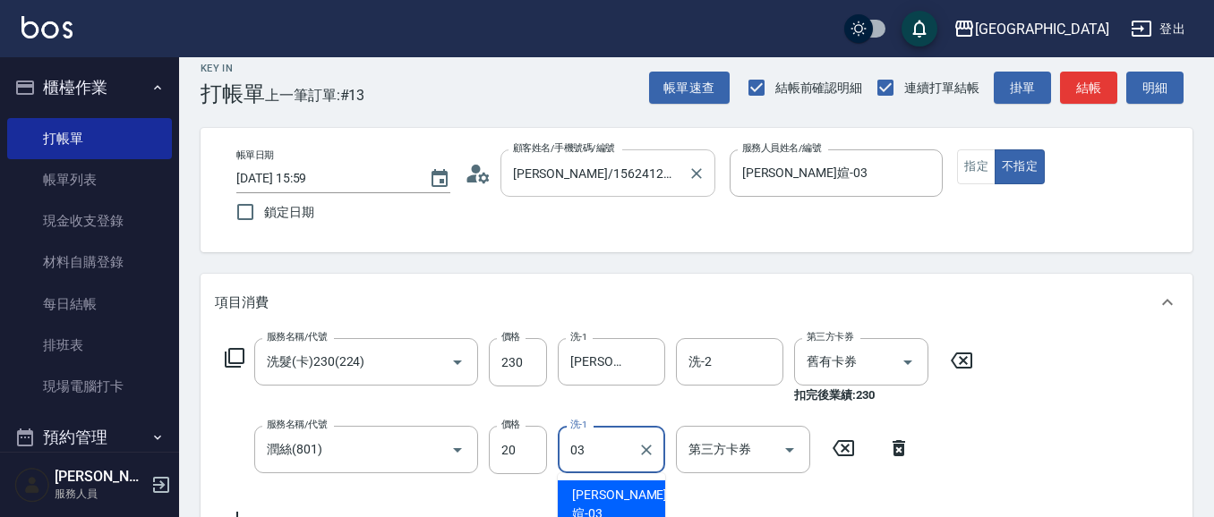
type input "[PERSON_NAME]媗-03"
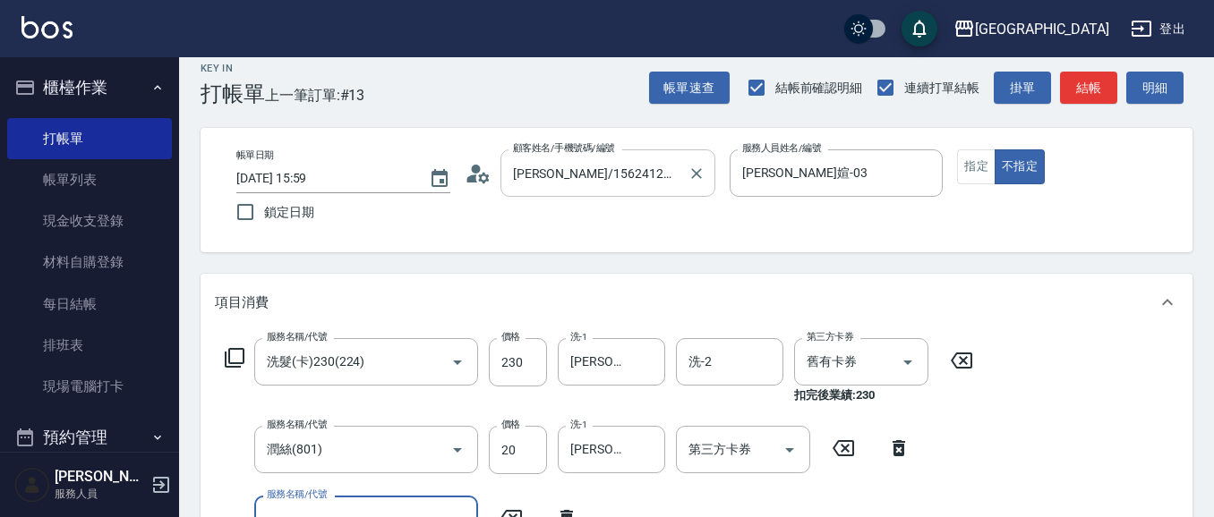
scroll to position [34, 0]
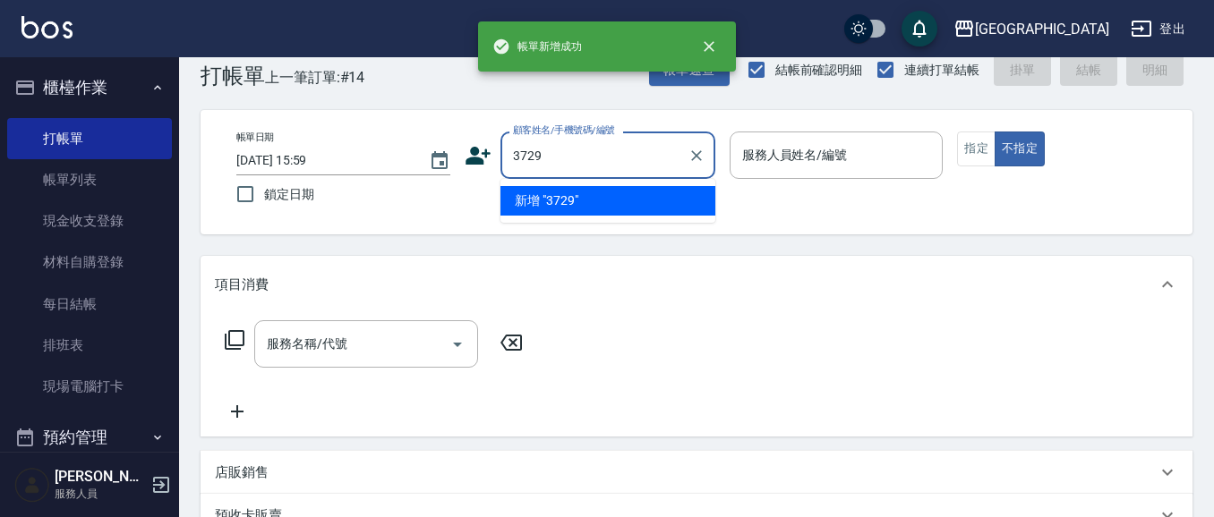
type input "3729"
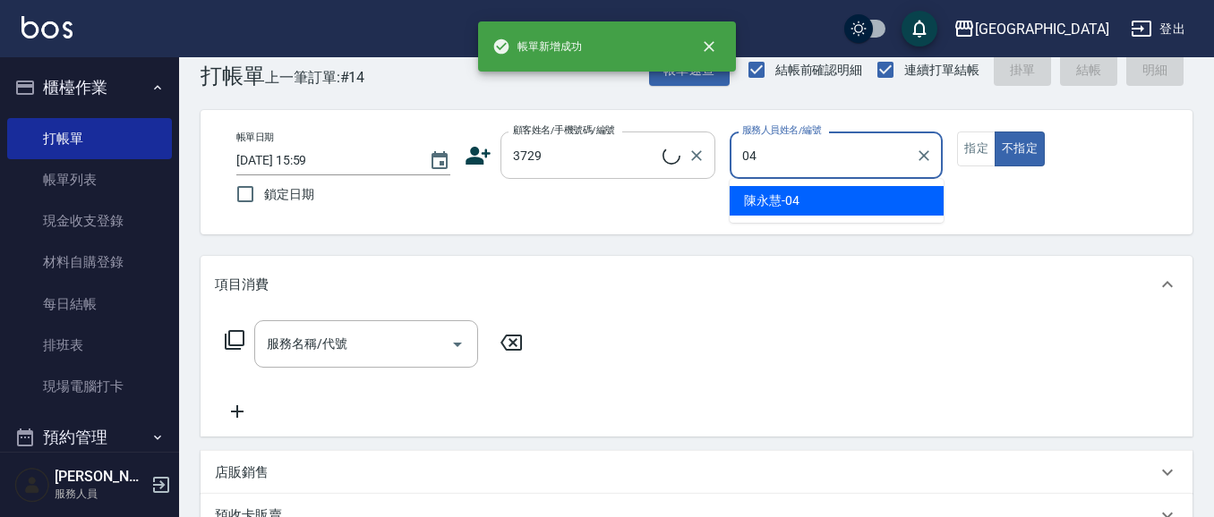
type input "0"
type input "[PERSON_NAME]/0916102525/3729"
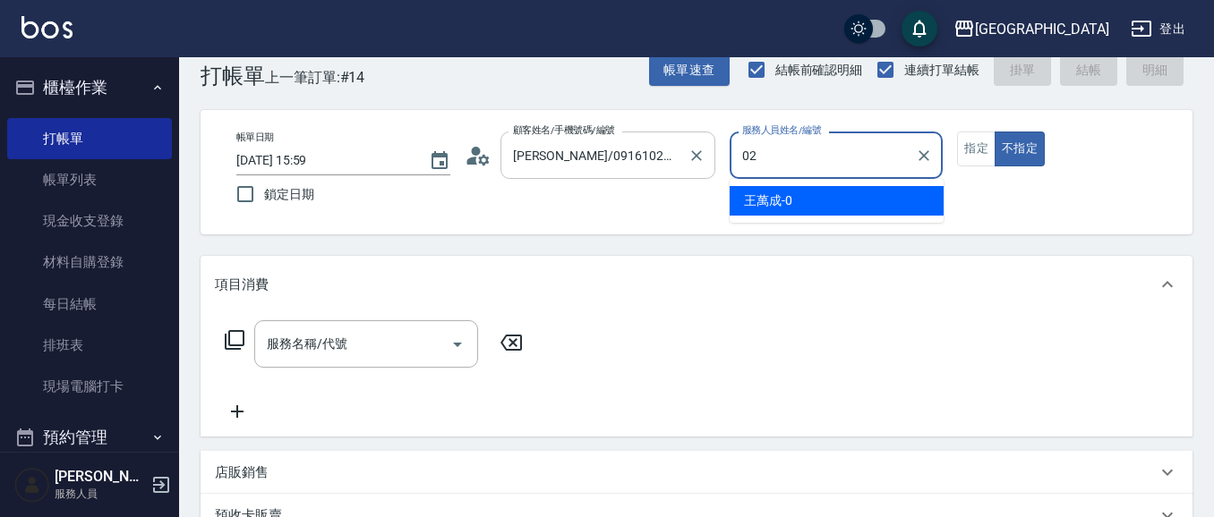
type input "[PERSON_NAME]-02"
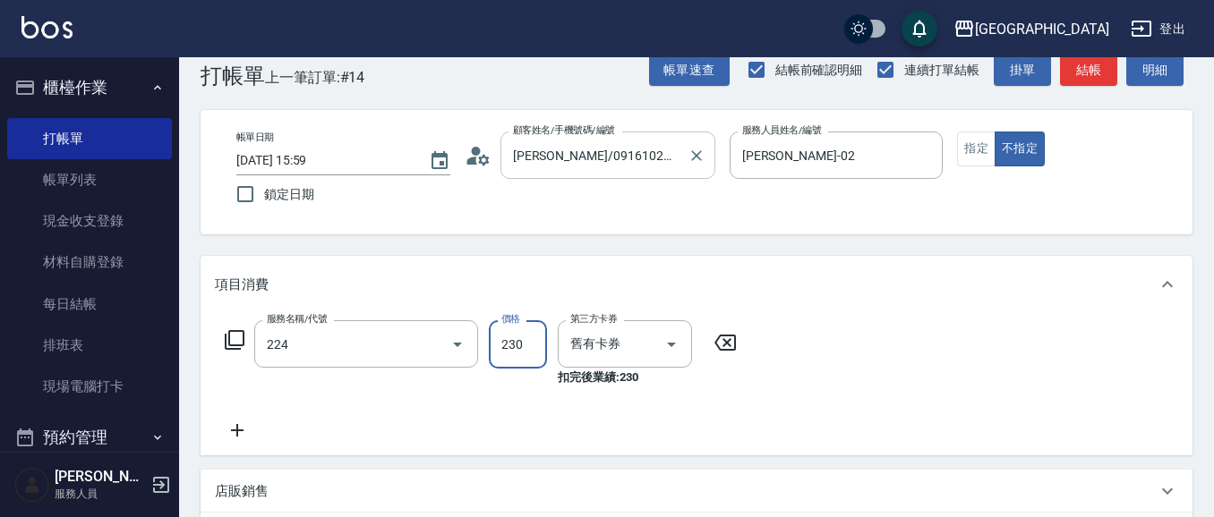
type input "洗髮(卡)230(224)"
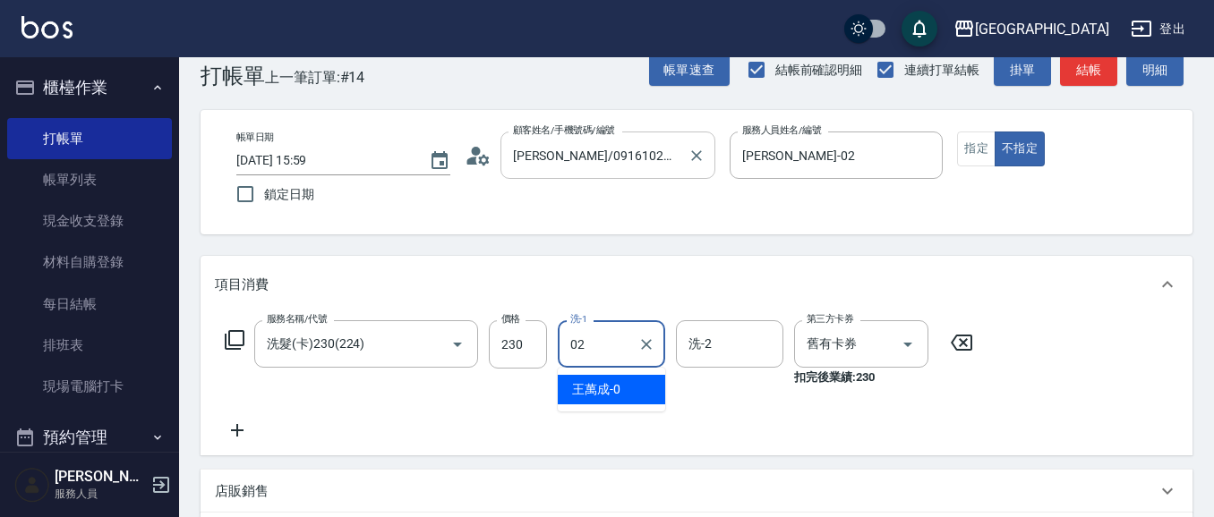
type input "[PERSON_NAME]-02"
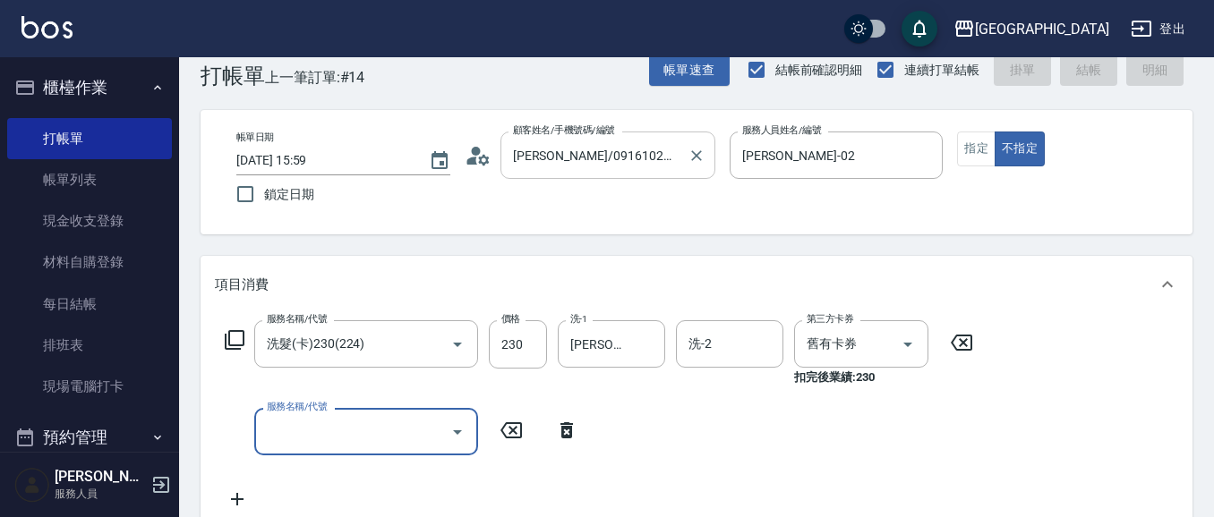
type input "[DATE] 16:00"
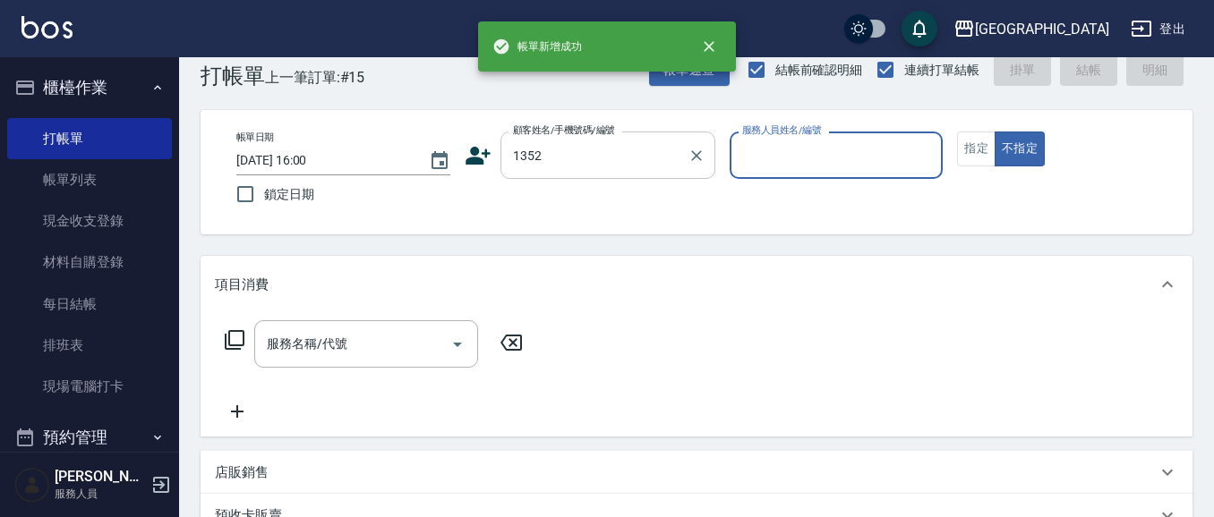
type input "1352"
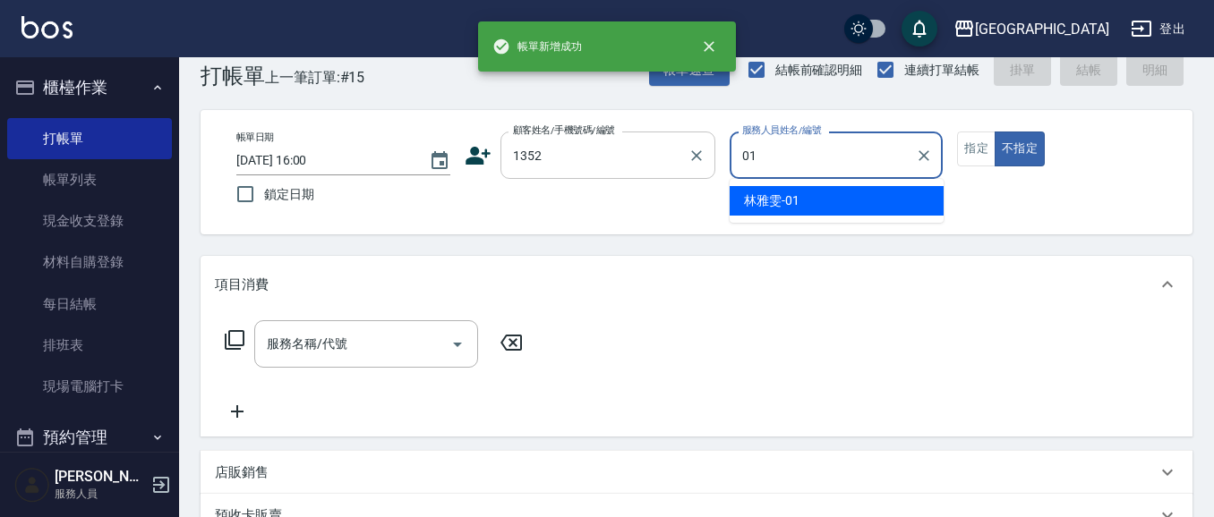
type input "[PERSON_NAME]-01"
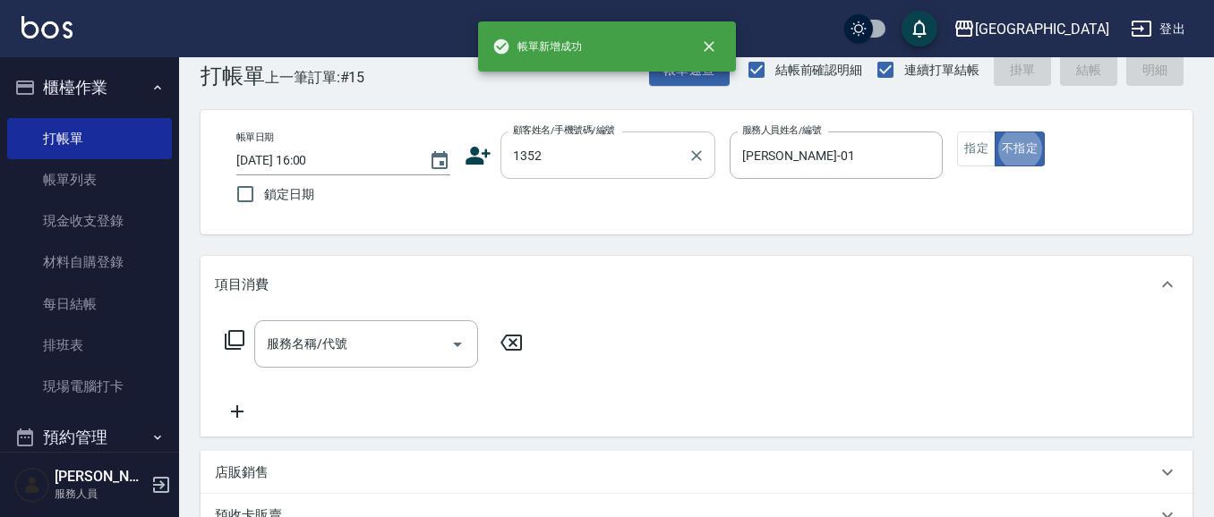
type input "林雅雯/0421/1352"
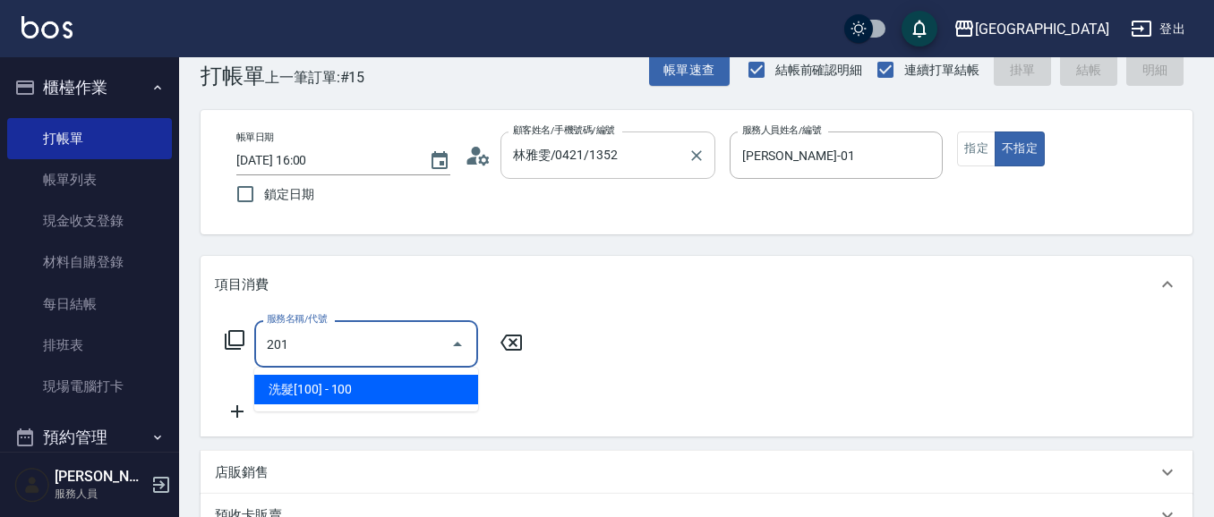
type input "洗髮[100](201)"
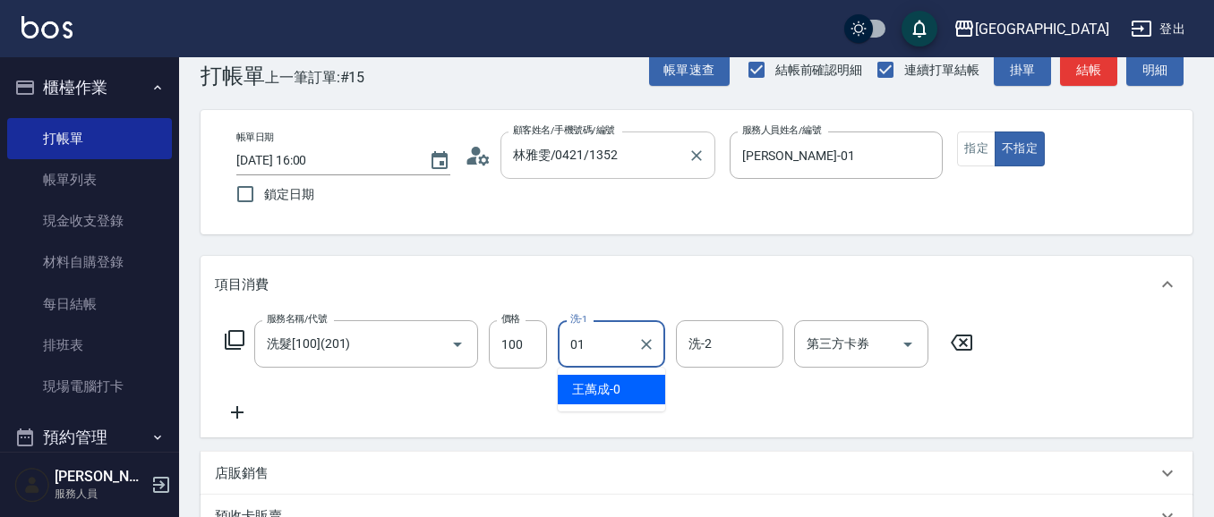
type input "[PERSON_NAME]-01"
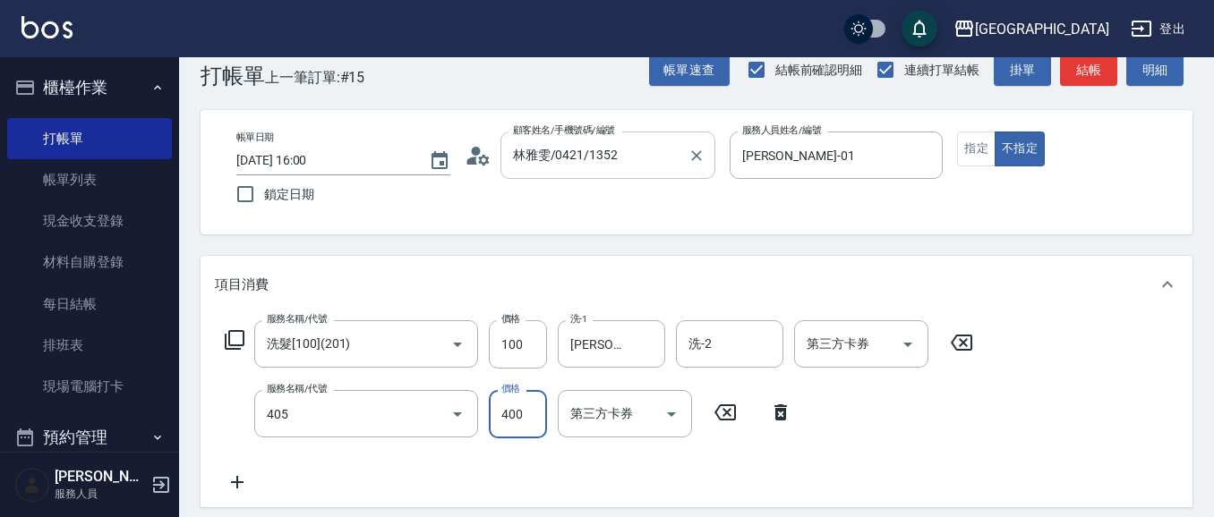
type input "剪髮(400)(405)"
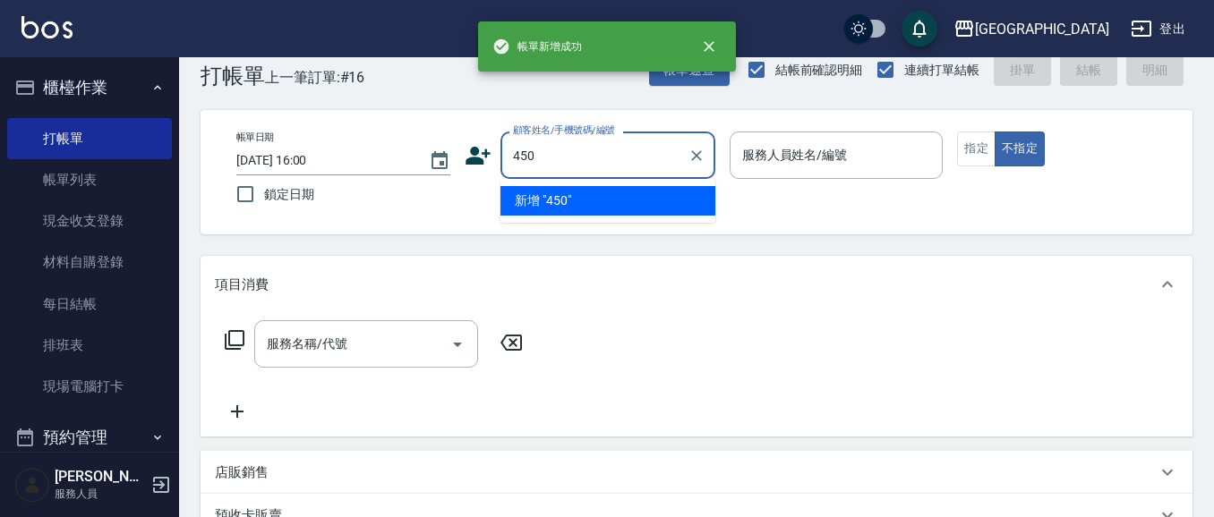
type input "450"
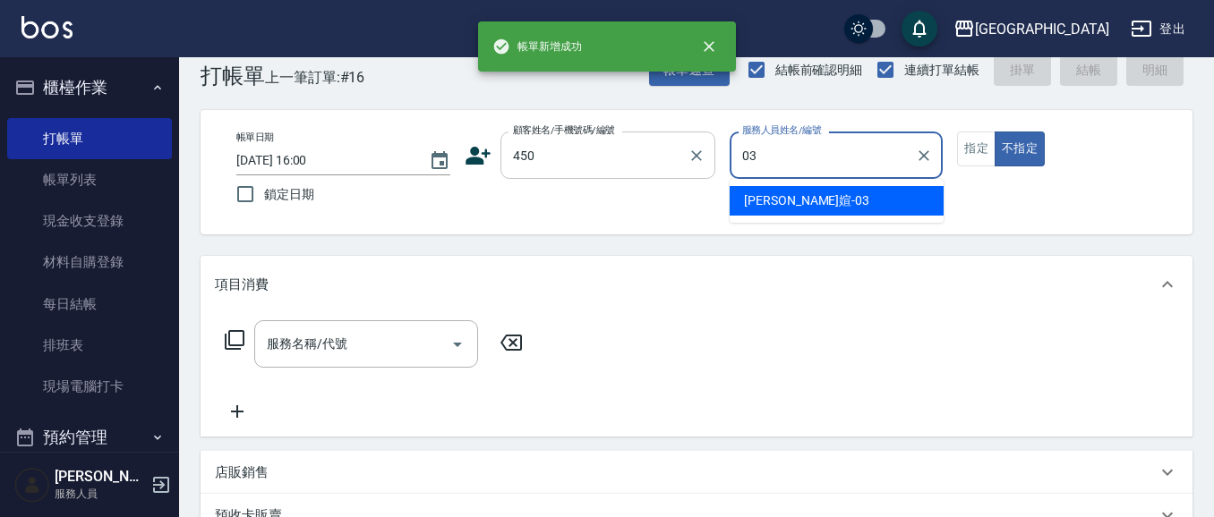
type input "[PERSON_NAME]媗-03"
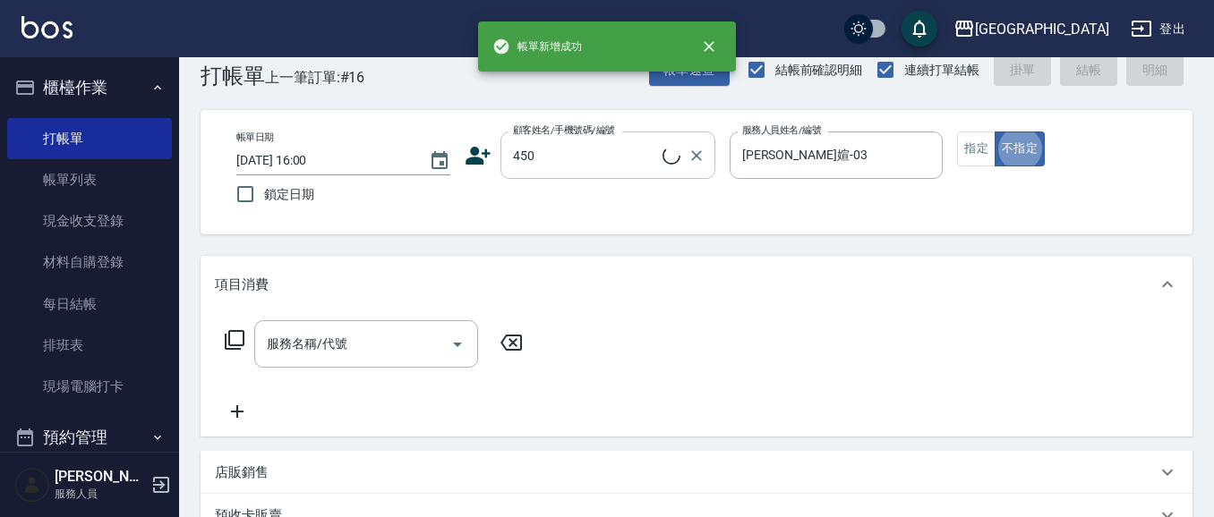
type input "[PERSON_NAME]/0937915151/450"
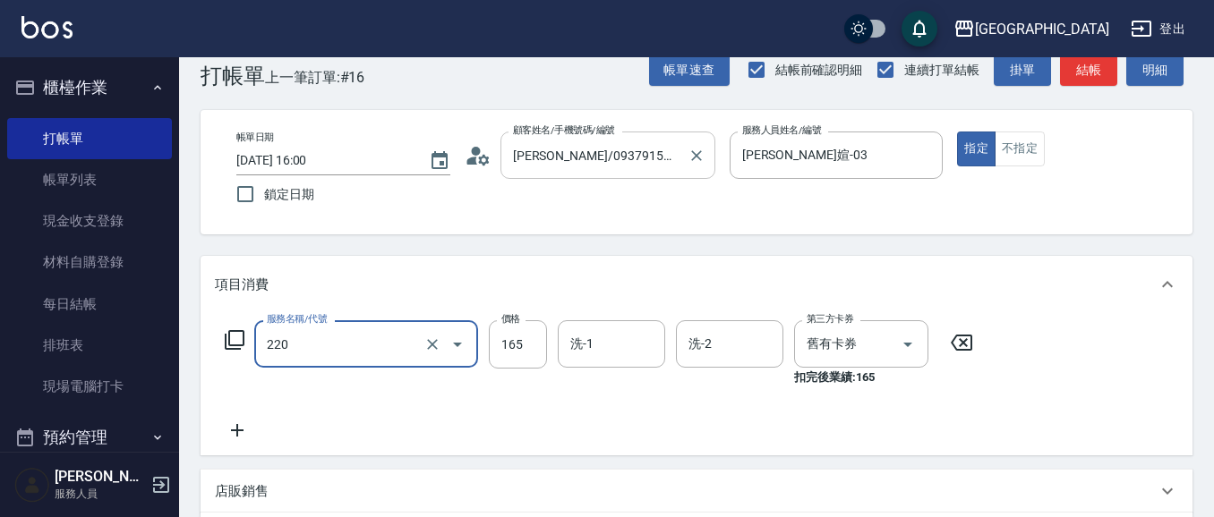
type input "洗髮卡券(165)(220)"
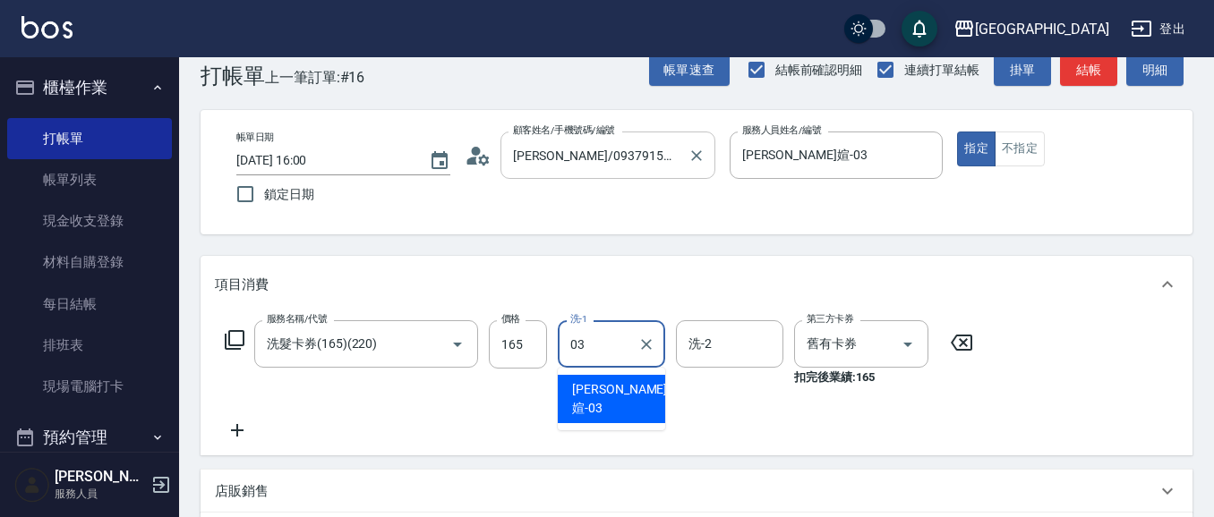
type input "[PERSON_NAME]媗-03"
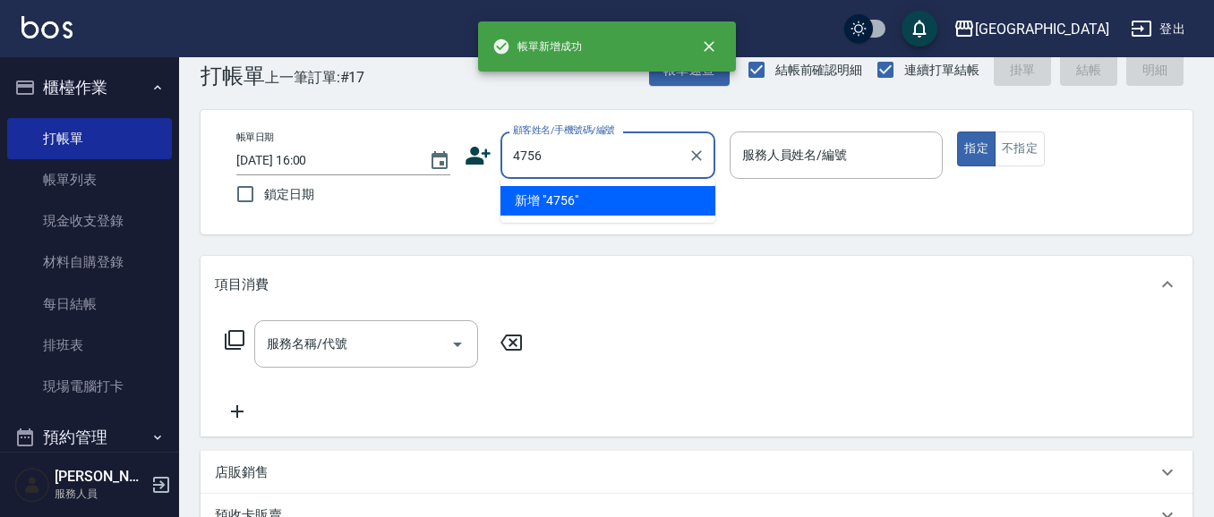
type input "4756"
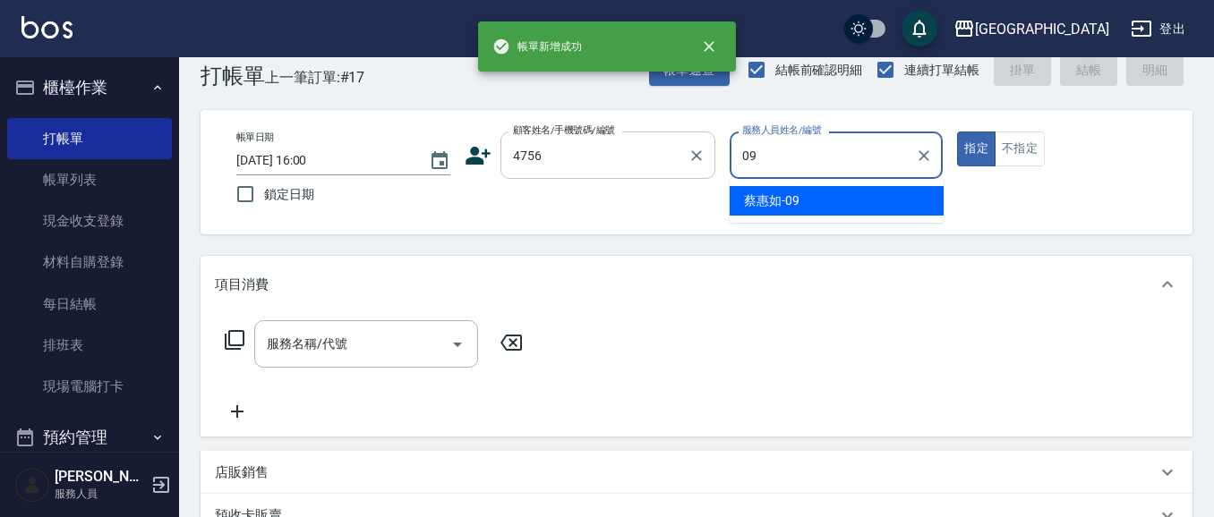
type input "[PERSON_NAME]-09"
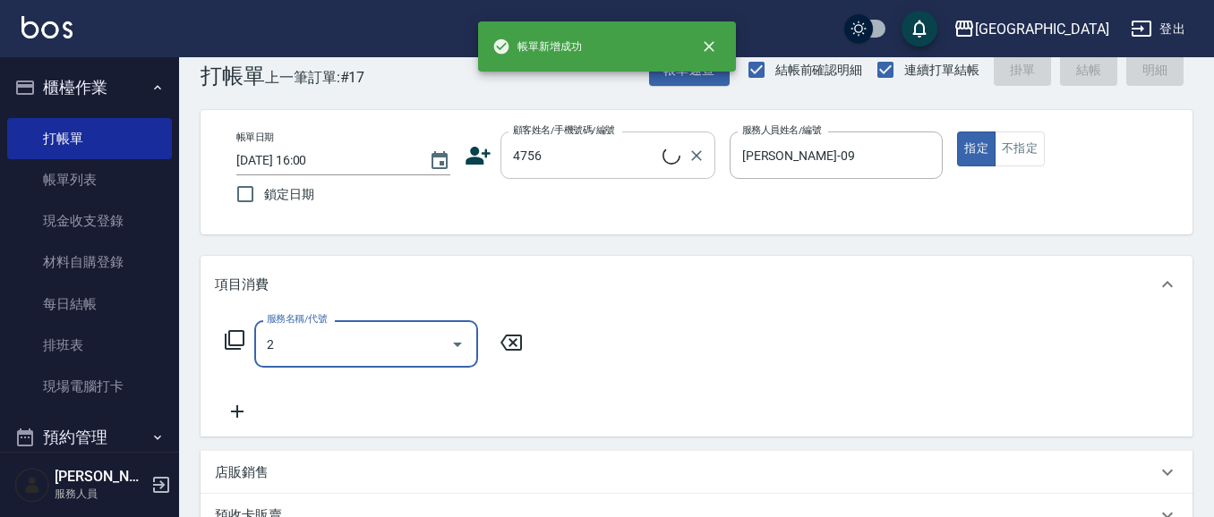
type input "22"
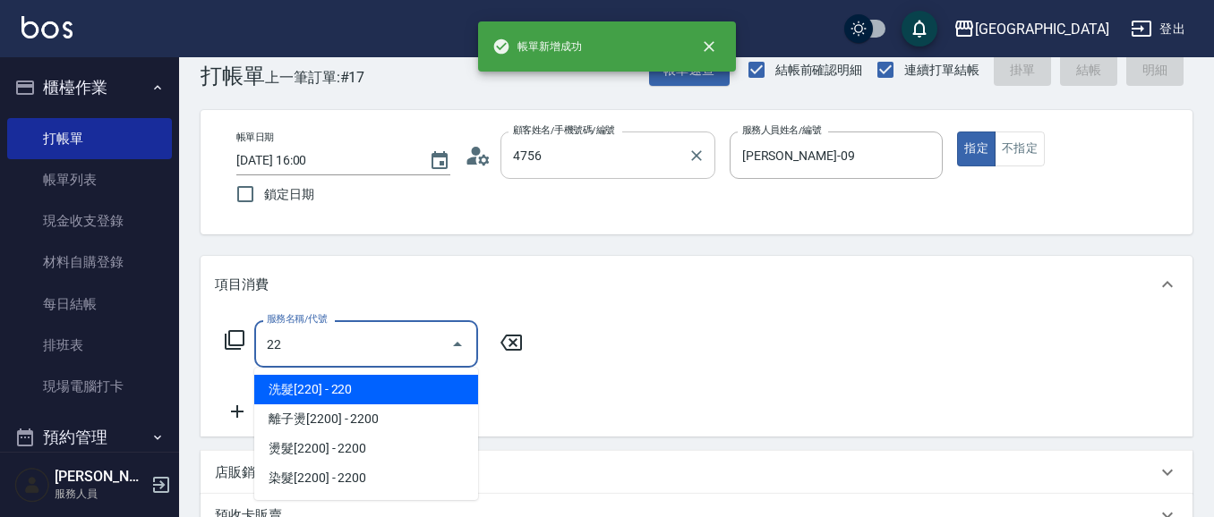
type input "[PERSON_NAME]/0926980430/4756"
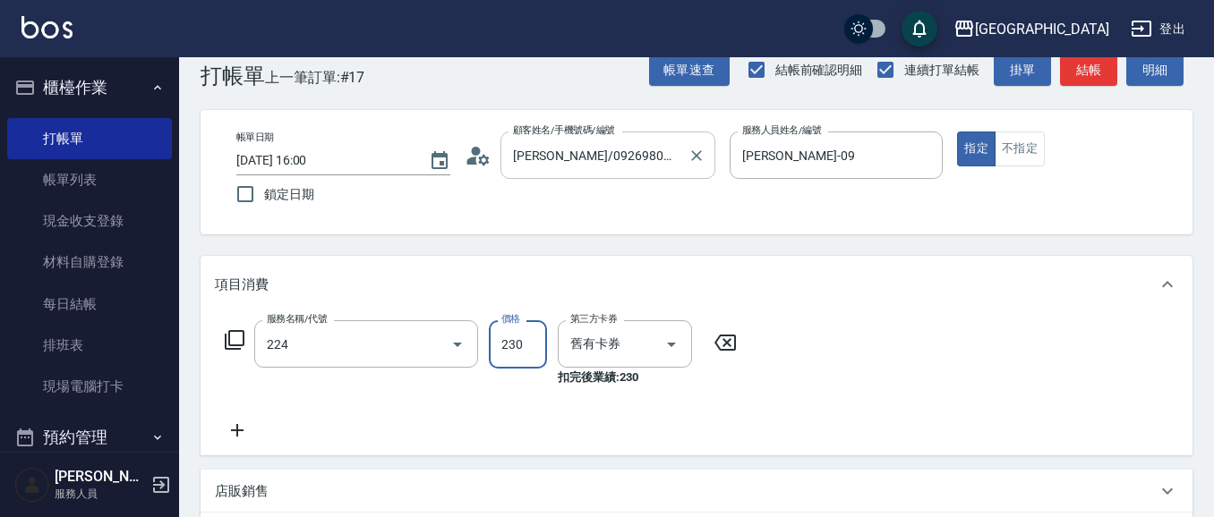
type input "洗髮(卡)230(224)"
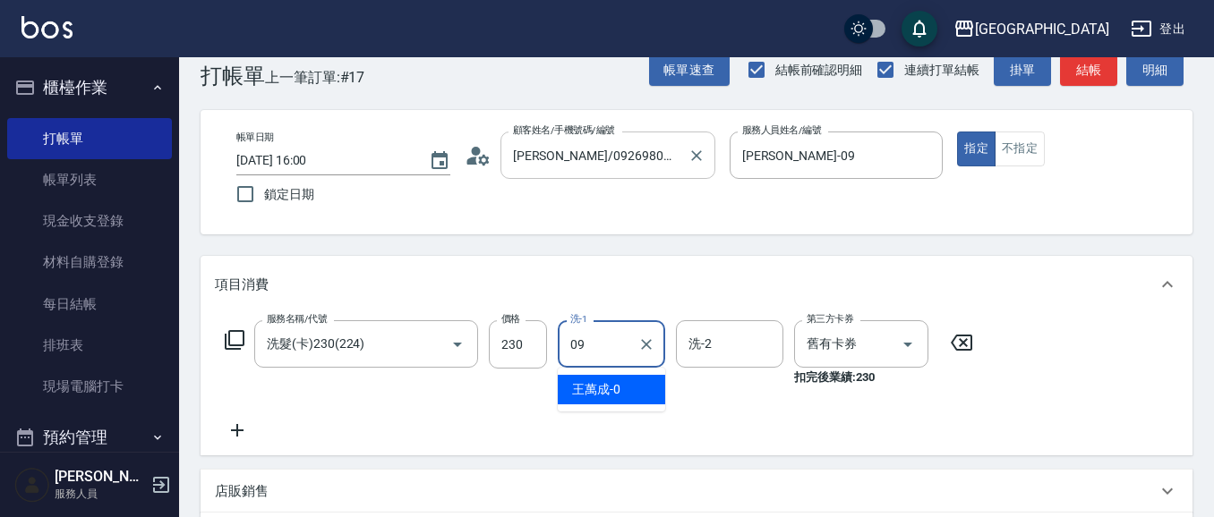
type input "[PERSON_NAME]-09"
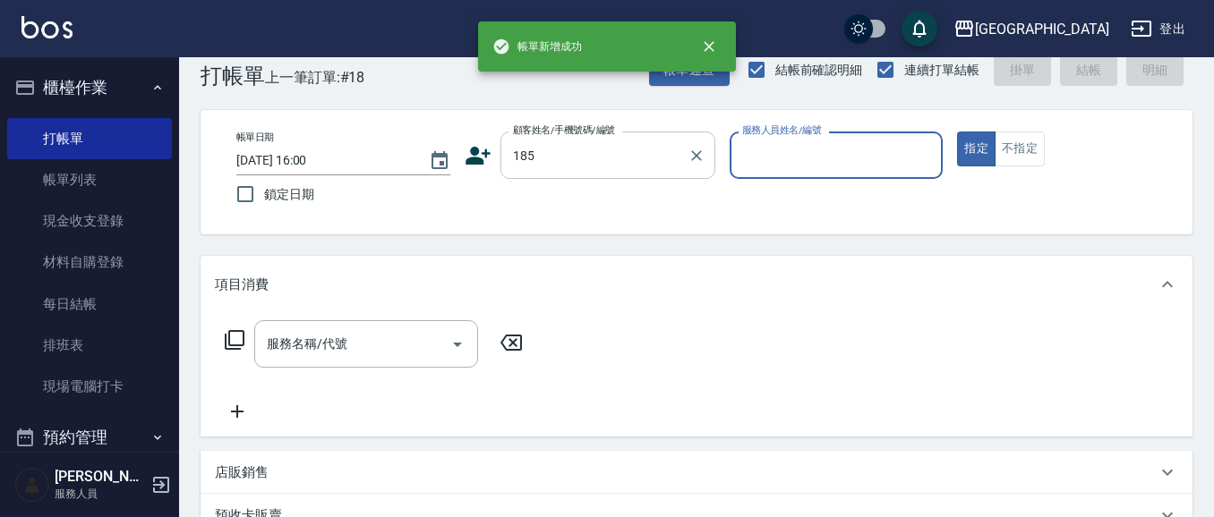
type input "185"
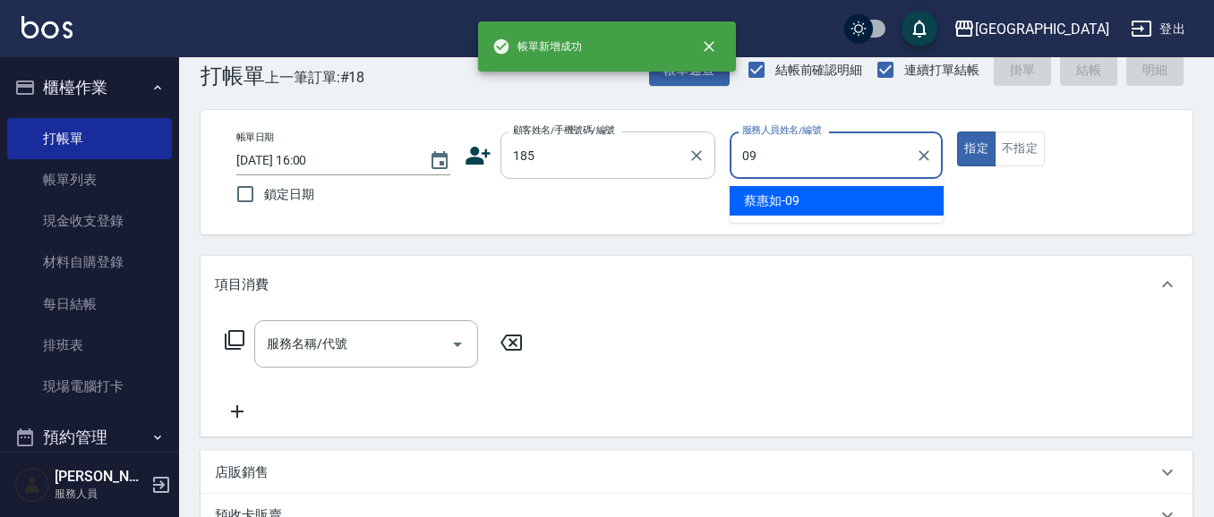
type input "[PERSON_NAME]-09"
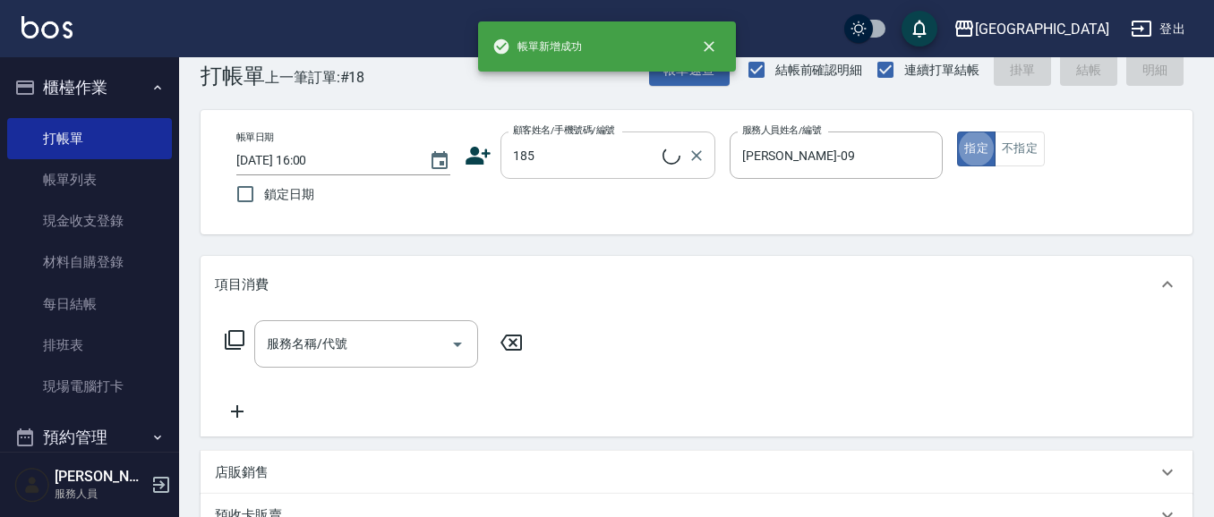
type input "[PERSON_NAME]/0916232368/185"
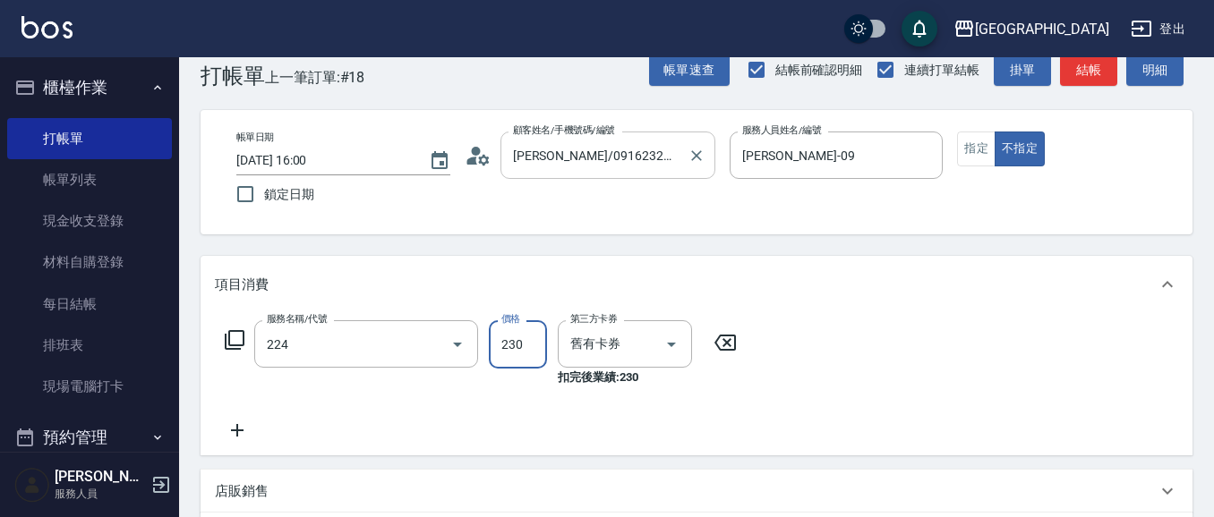
type input "洗髮(卡)230(224)"
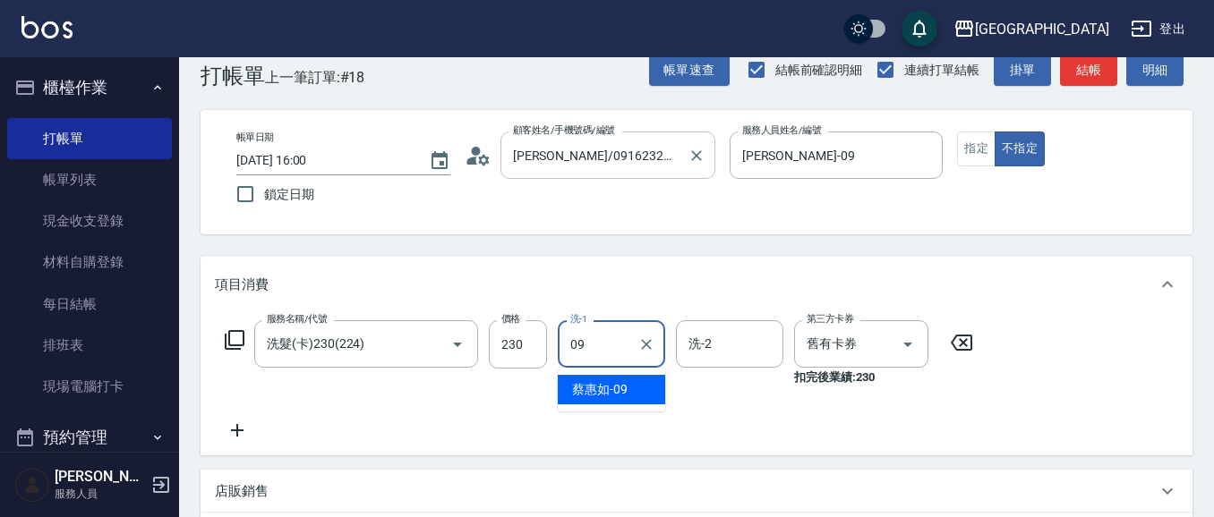
type input "[PERSON_NAME]-09"
